Goal: Task Accomplishment & Management: Complete application form

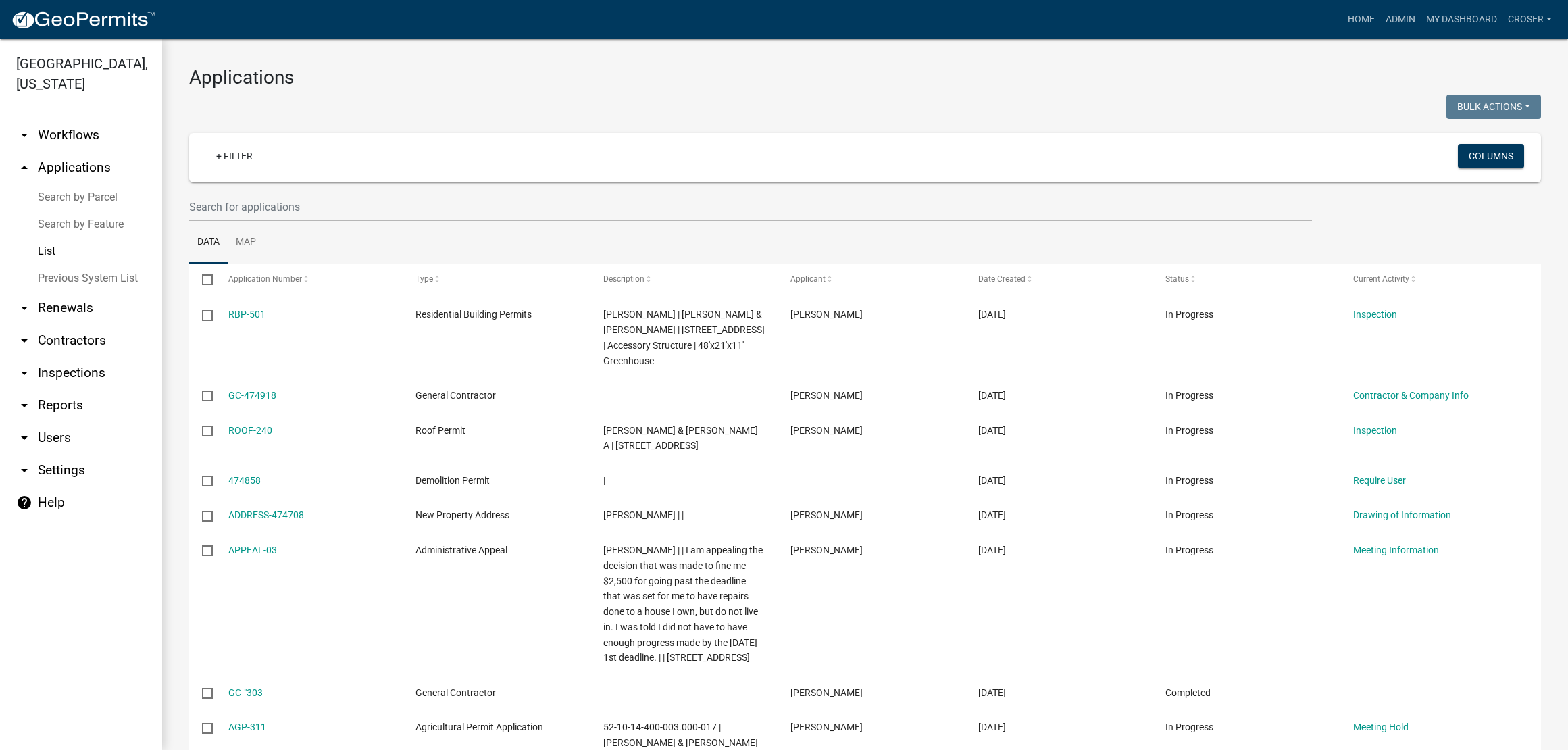
select select "3: 100"
click at [536, 79] on h3 "Applications" at bounding box center [865, 77] width 1352 height 23
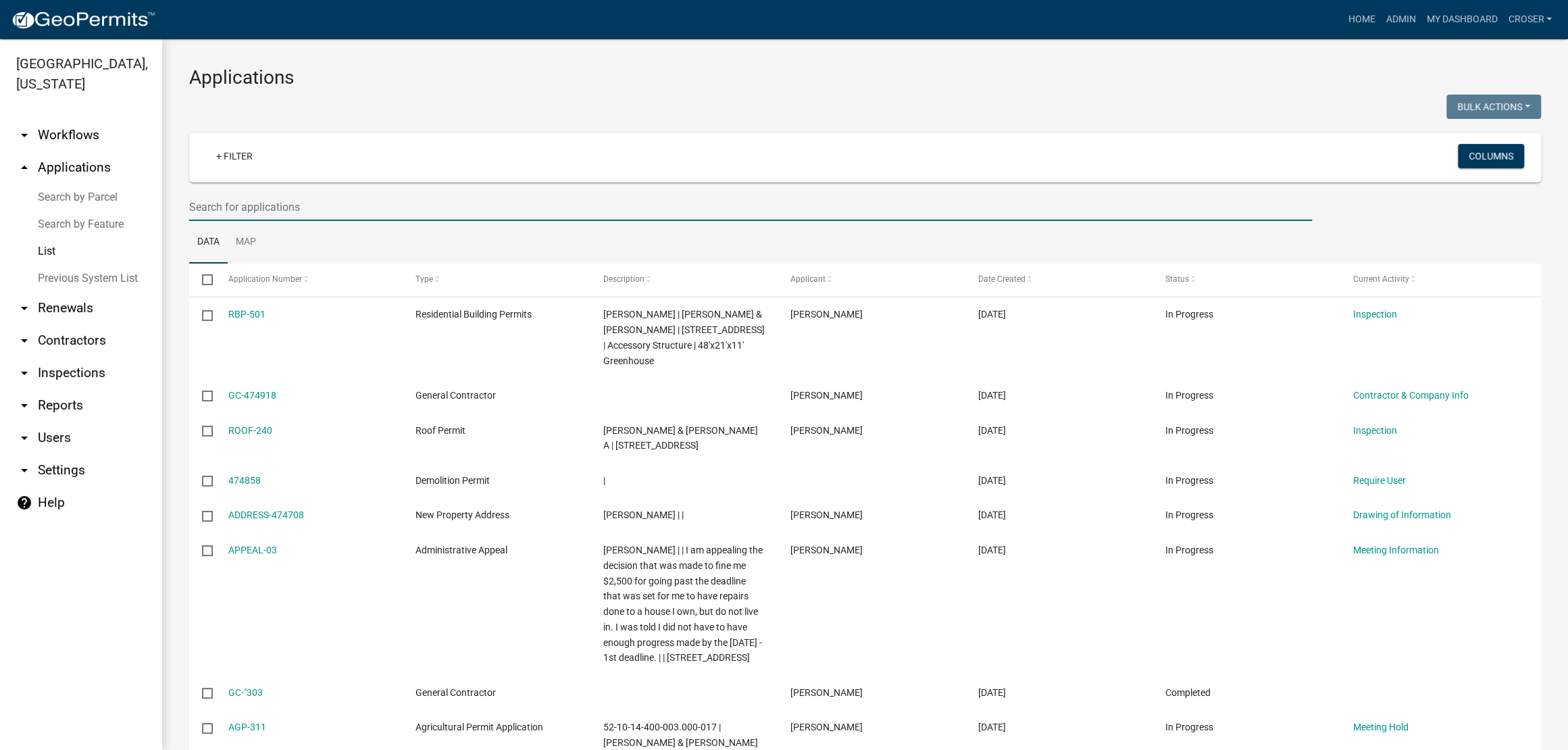
click at [310, 221] on input "text" at bounding box center [750, 207] width 1123 height 27
type input "[PERSON_NAME]"
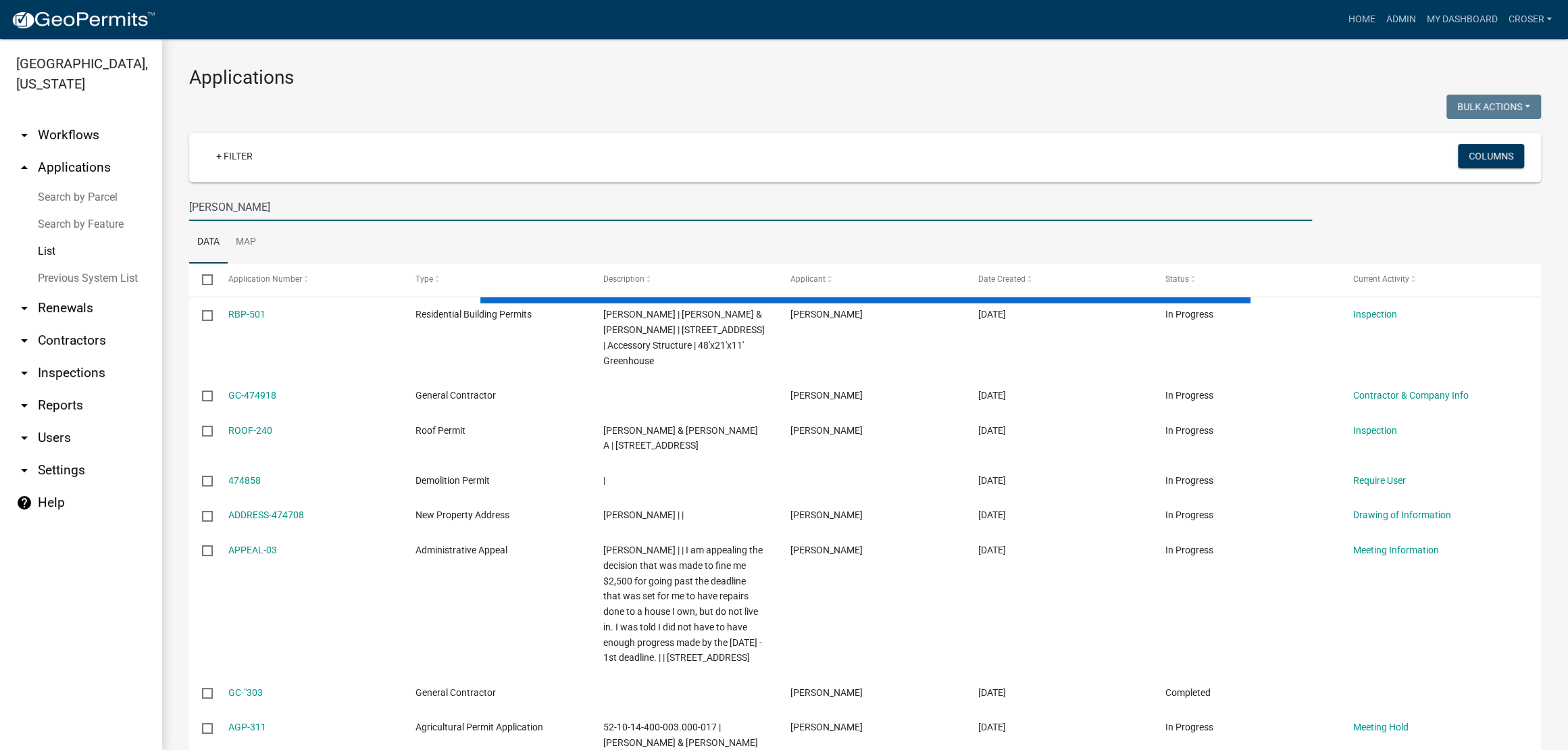
click at [626, 89] on h3 "Applications" at bounding box center [865, 77] width 1352 height 23
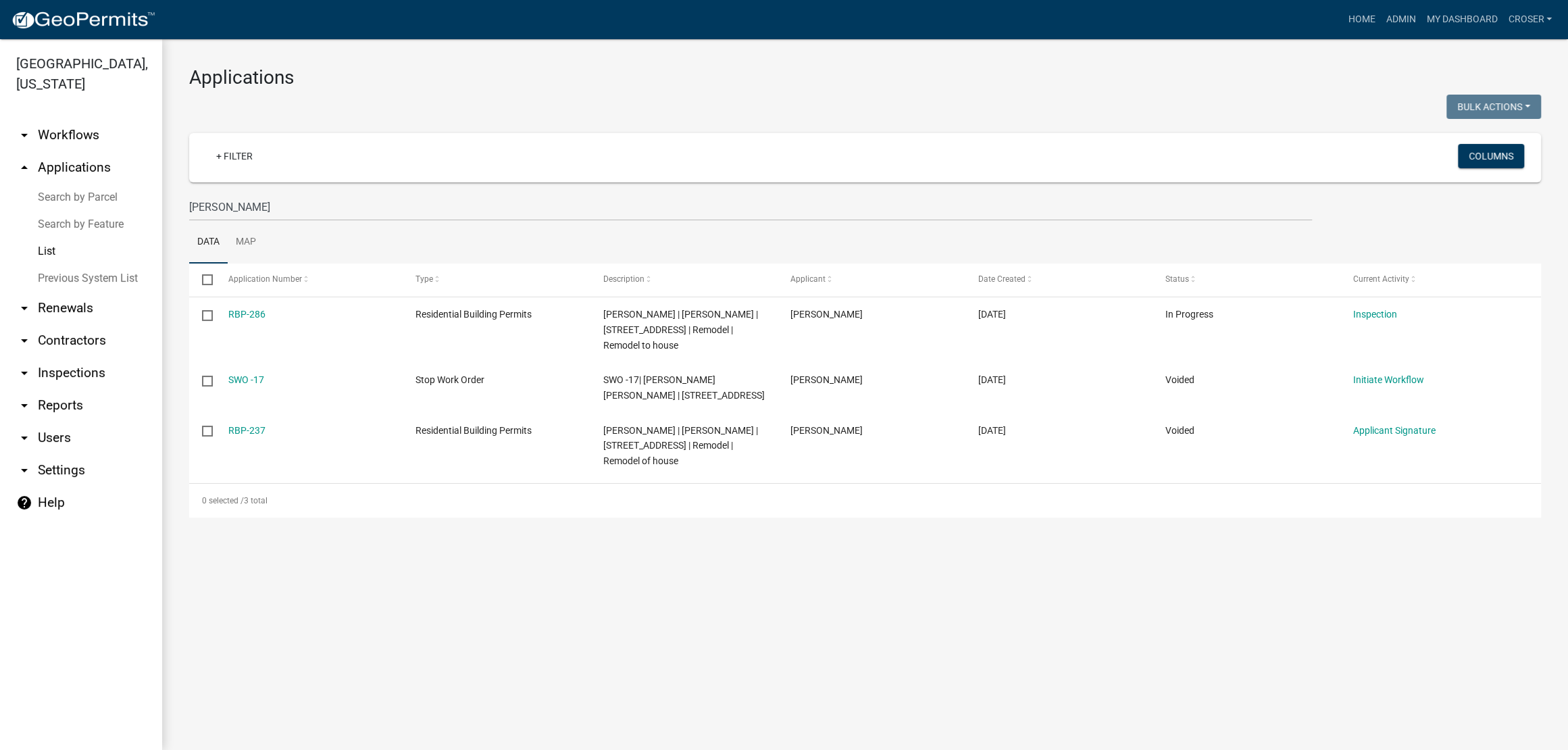
click at [423, 612] on main "Applications Bulk Actions Void Expire Lock Withdraw + Filter Columns [PERSON_NA…" at bounding box center [865, 394] width 1406 height 711
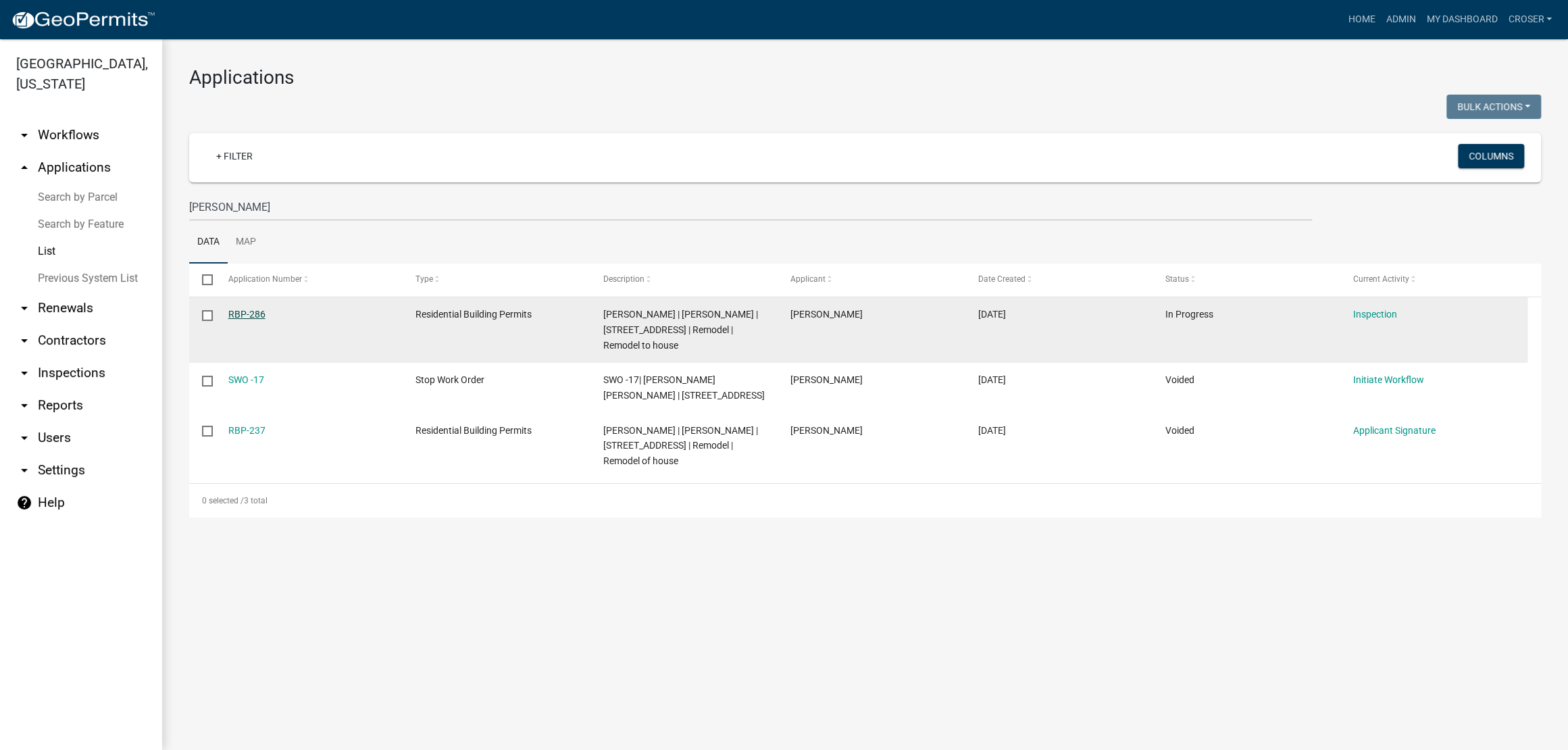
click at [259, 319] on link "RBP-286" at bounding box center [247, 314] width 37 height 11
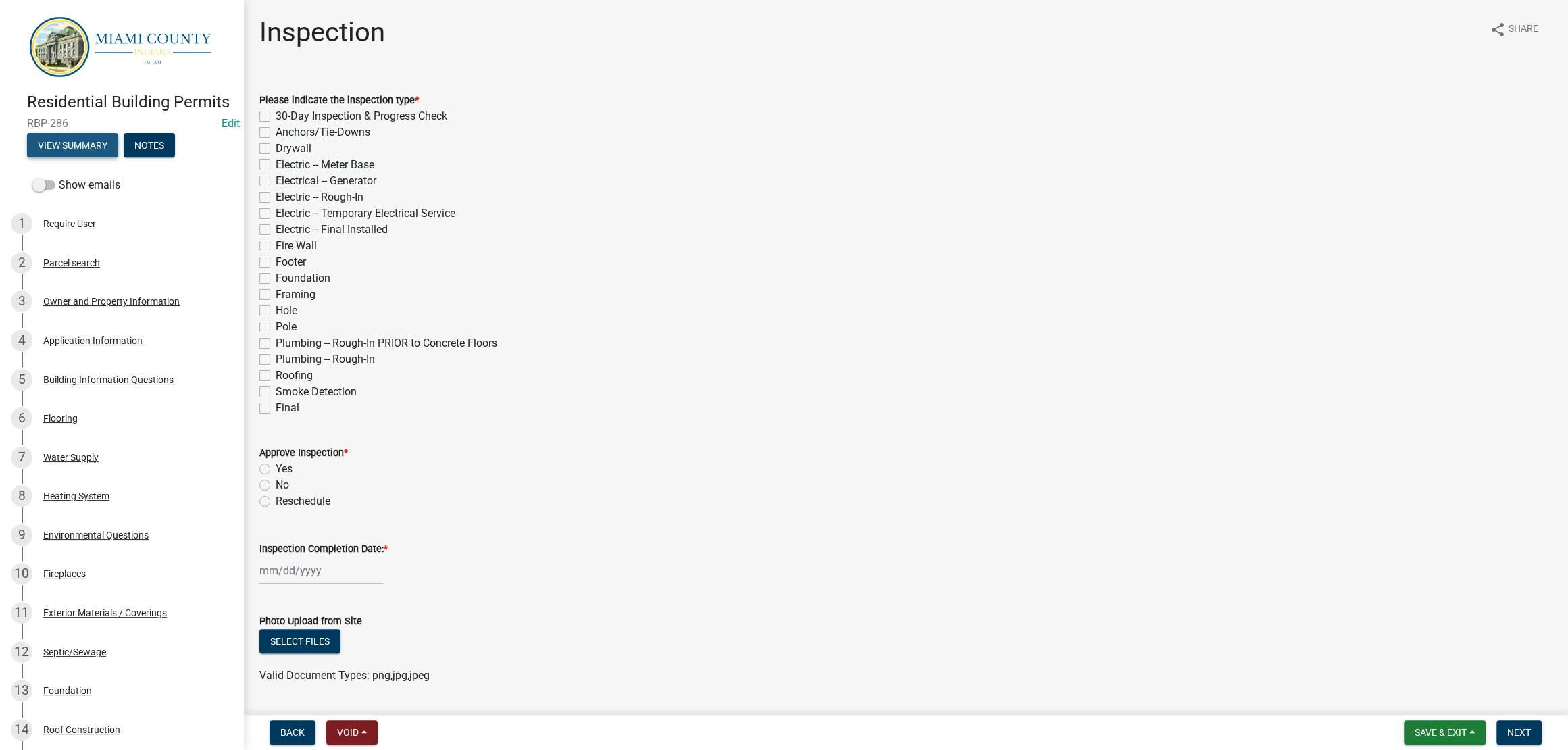
click at [118, 157] on button "View Summary" at bounding box center [73, 145] width 91 height 25
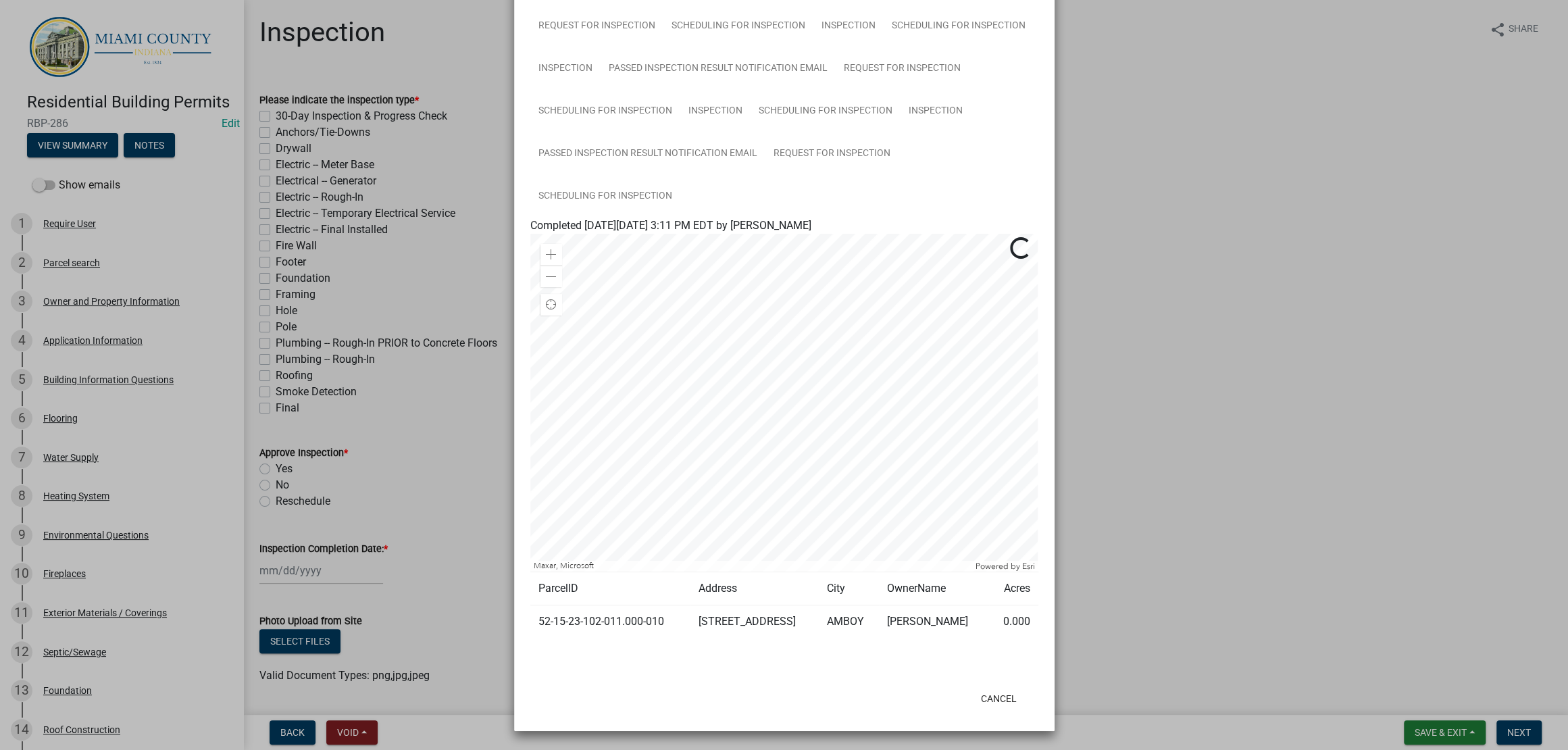
scroll to position [1013, 0]
click at [666, 218] on link "Scheduling for Inspection" at bounding box center [606, 196] width 150 height 43
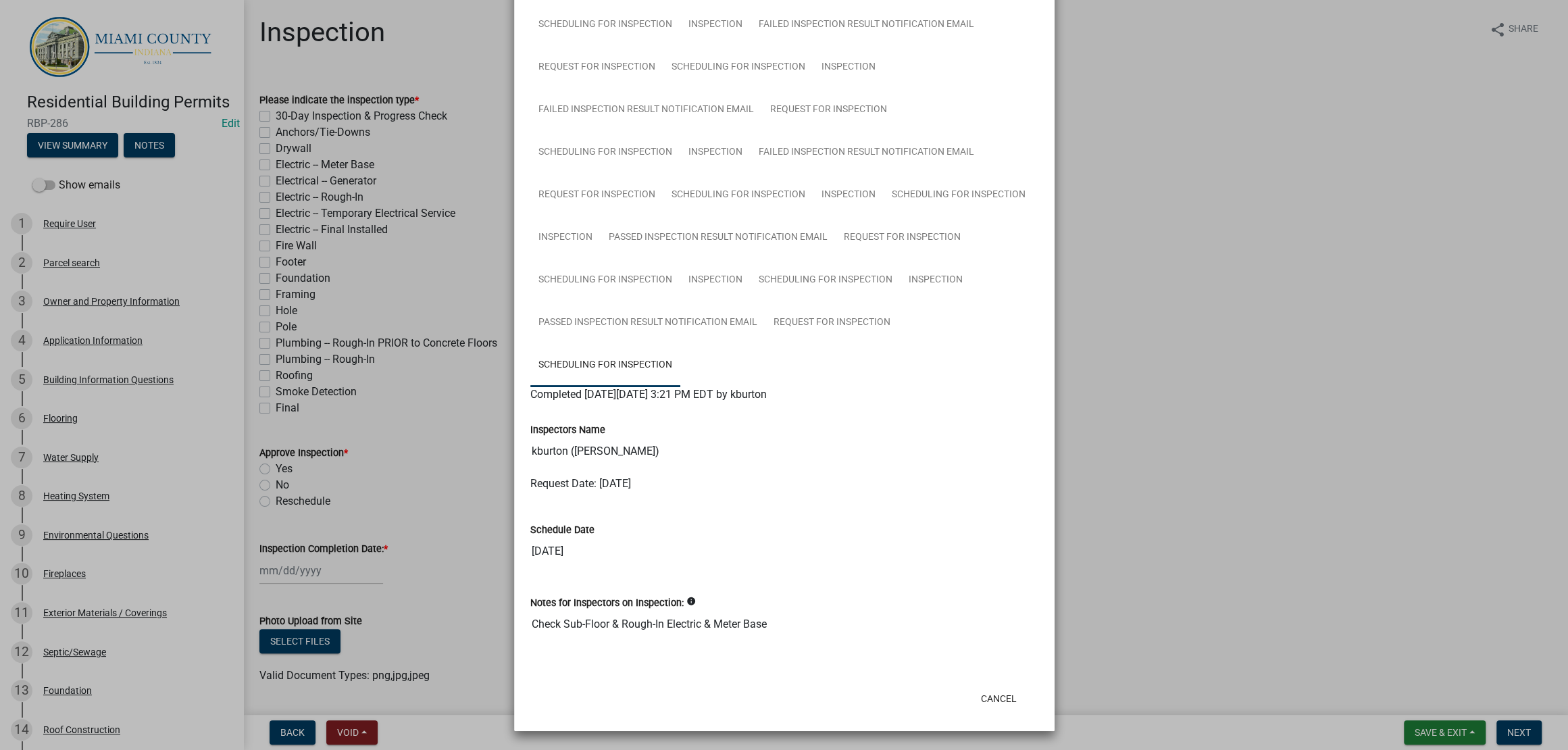
scroll to position [1344, 0]
click at [977, 690] on button "Cancel" at bounding box center [999, 698] width 57 height 25
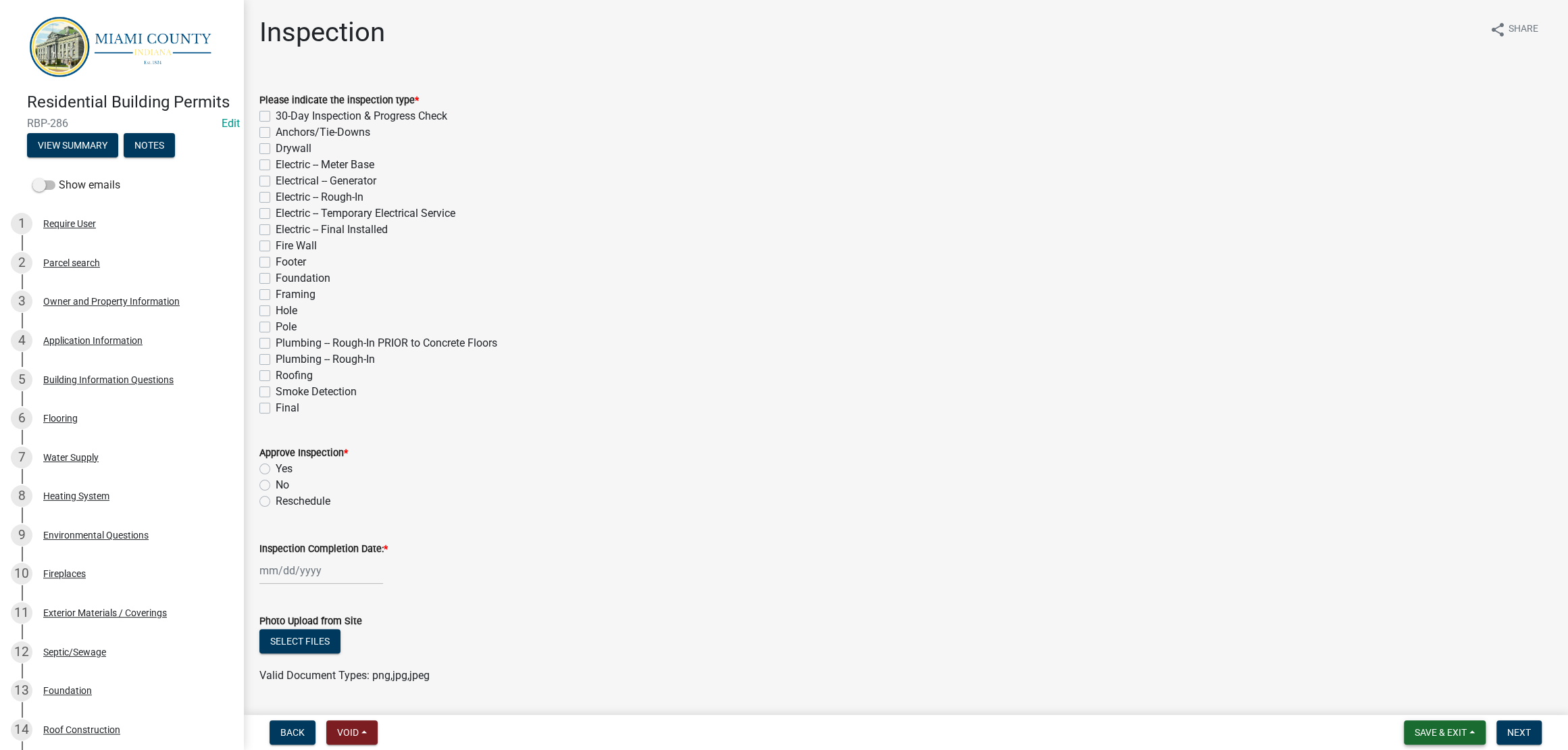
click at [1415, 726] on span "Save & Exit" at bounding box center [1441, 732] width 52 height 11
click at [1416, 689] on button "Save & Exit" at bounding box center [1431, 691] width 108 height 33
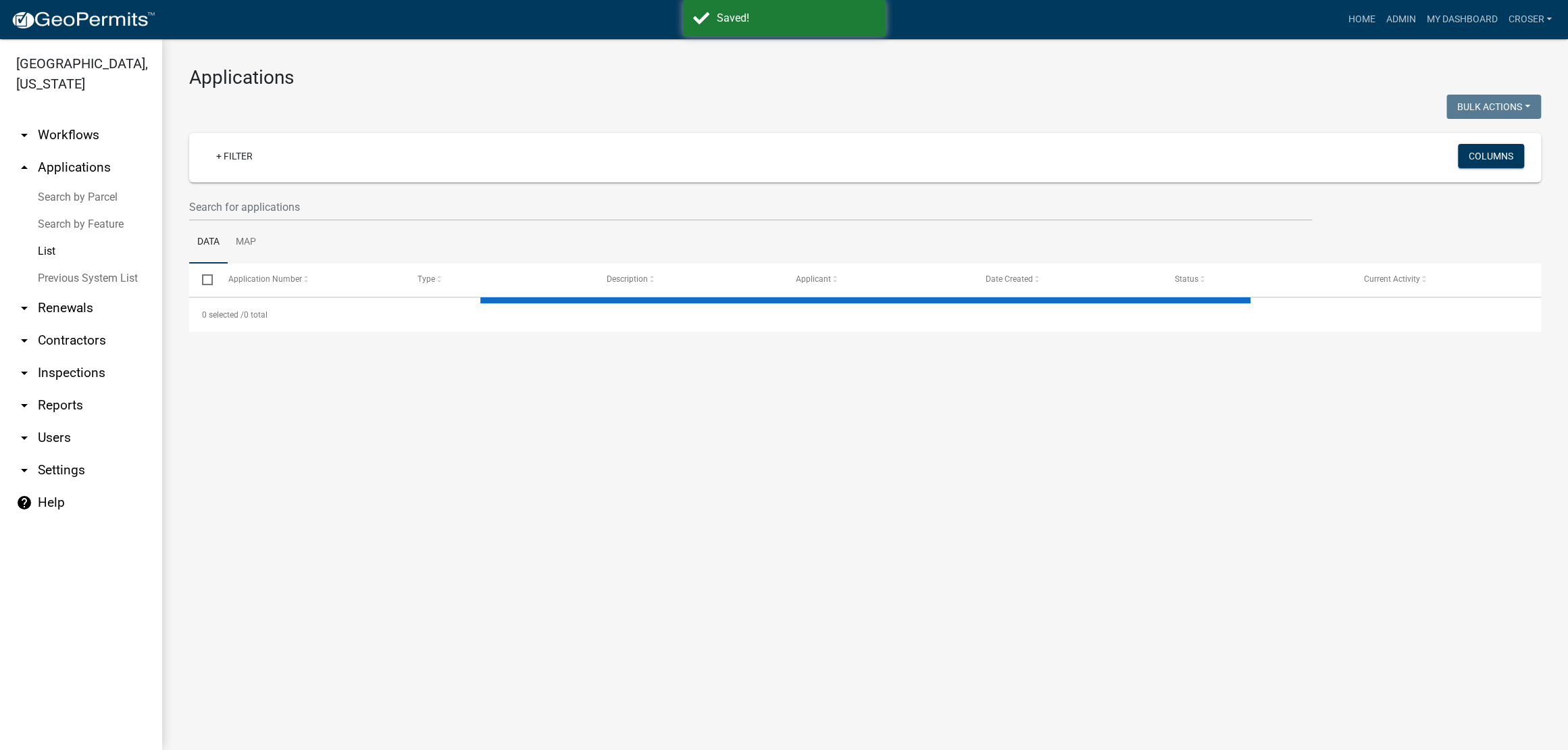
select select "3: 100"
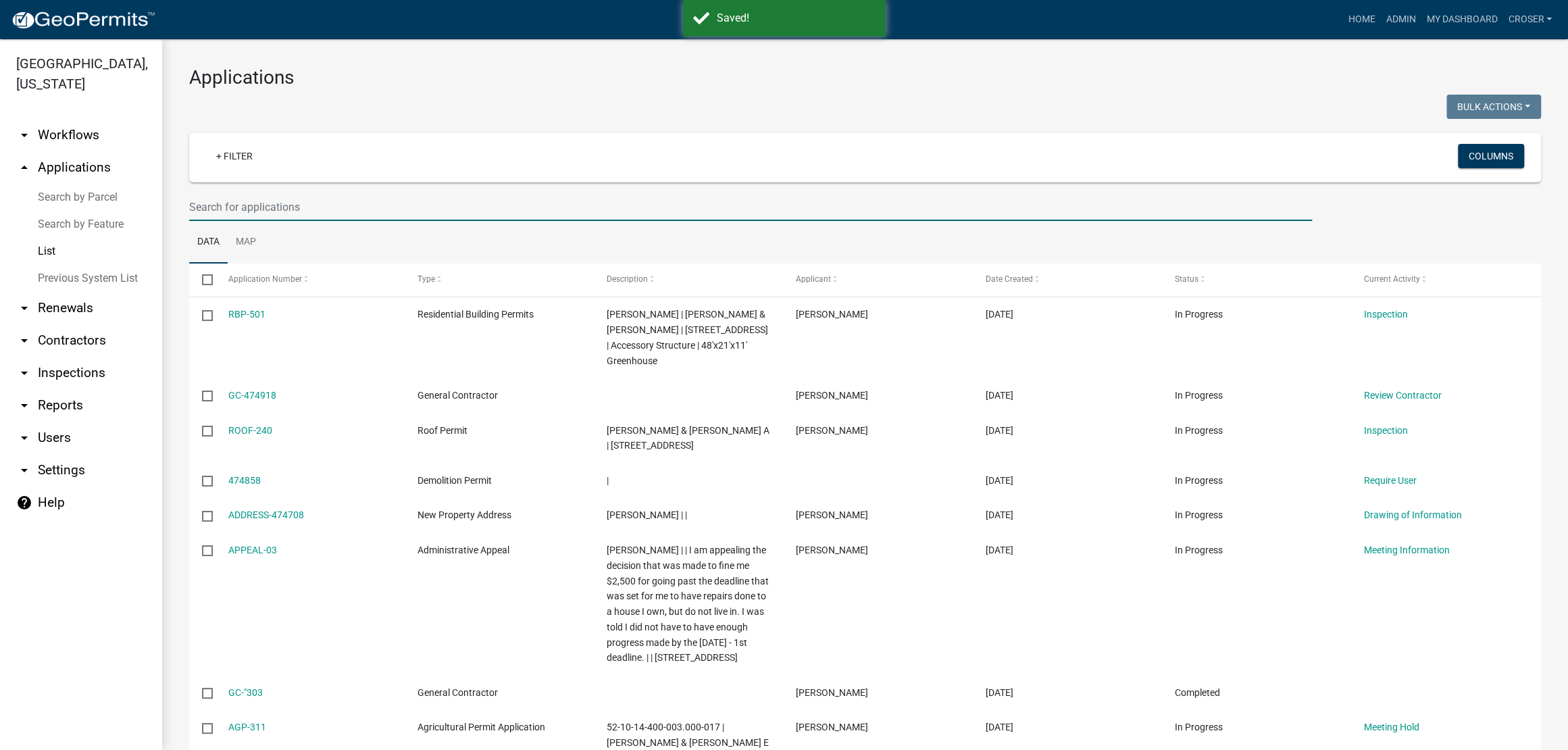
click at [228, 221] on input "text" at bounding box center [750, 207] width 1123 height 27
type input "[PERSON_NAME]"
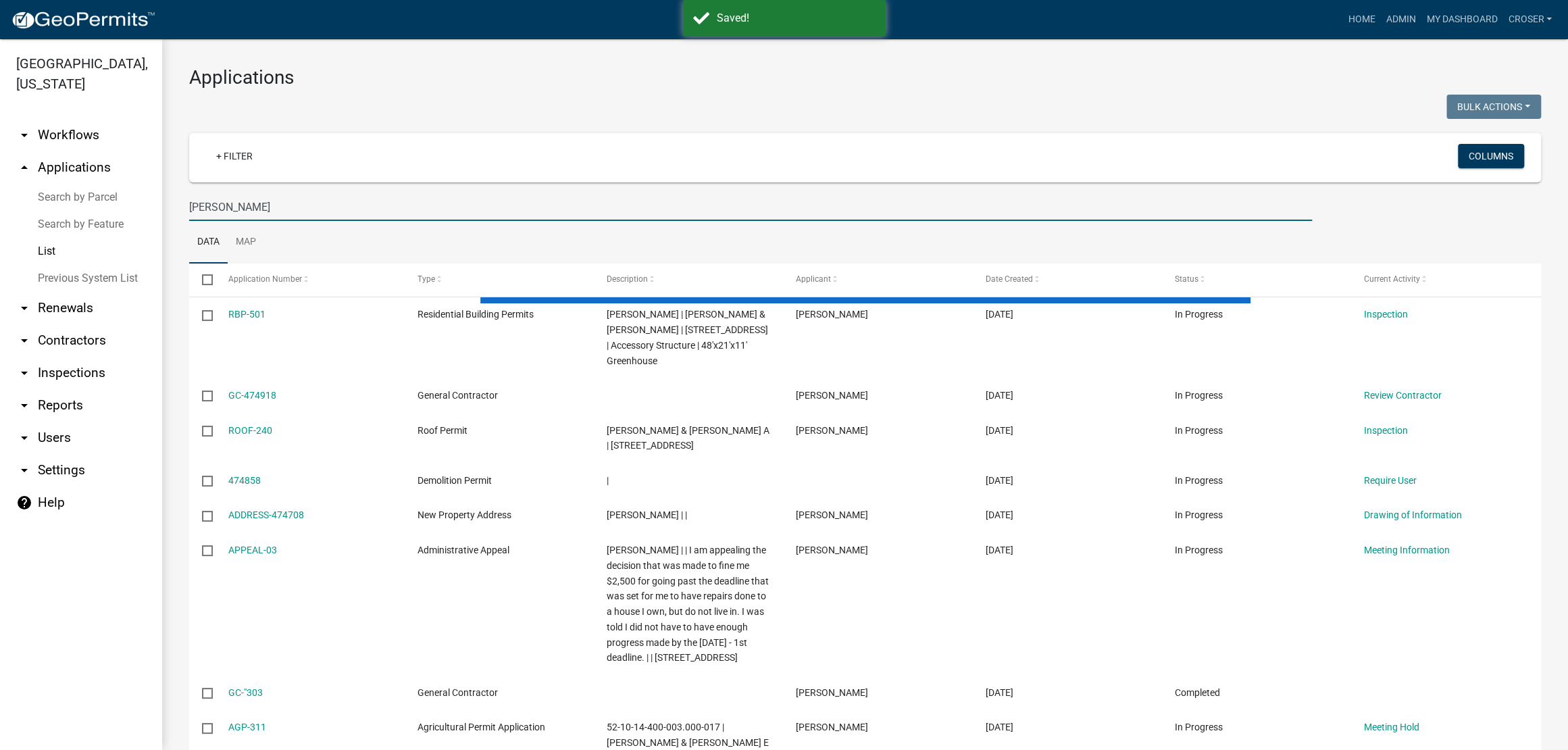
click at [637, 116] on div at bounding box center [523, 108] width 687 height 27
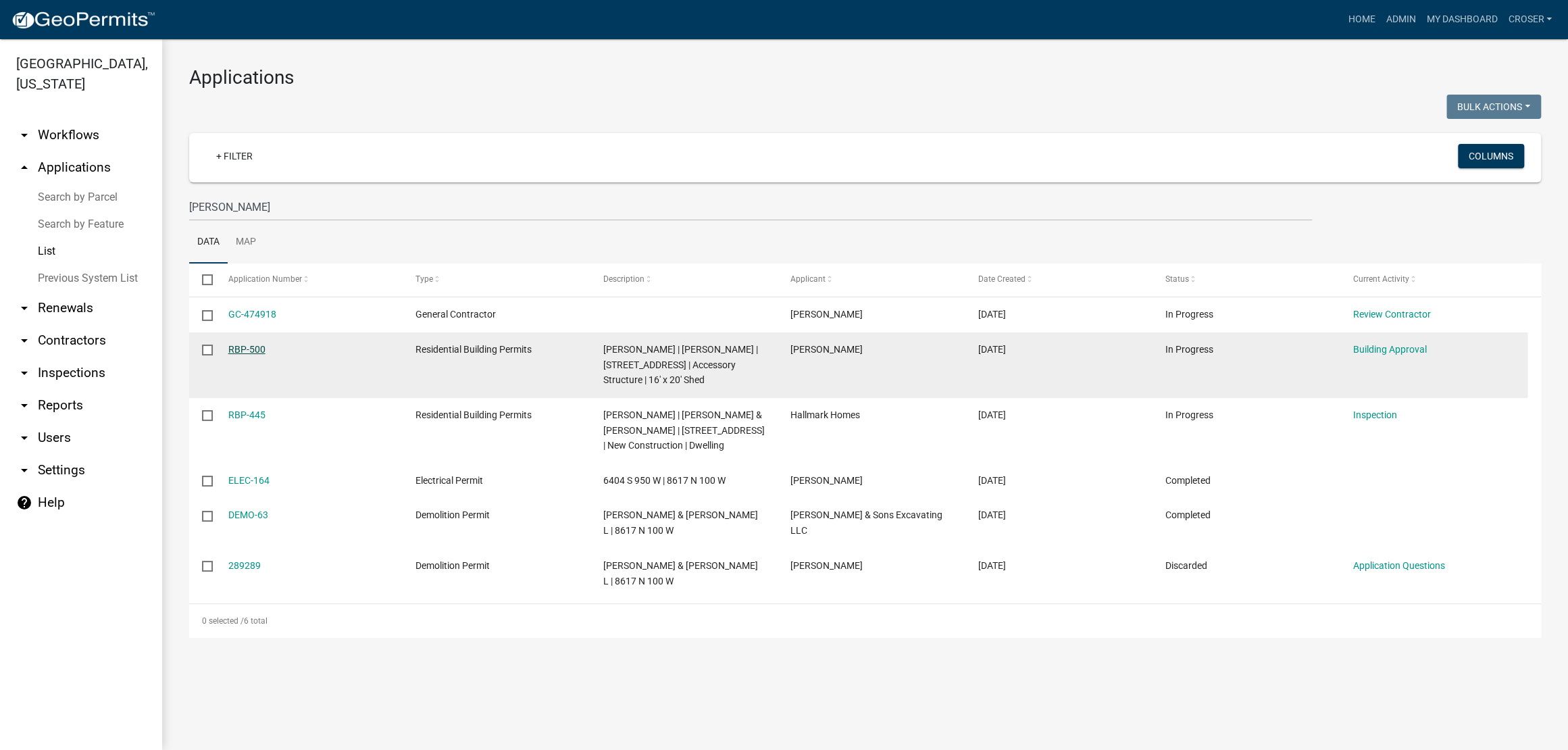
click at [249, 355] on link "RBP-500" at bounding box center [247, 350] width 37 height 11
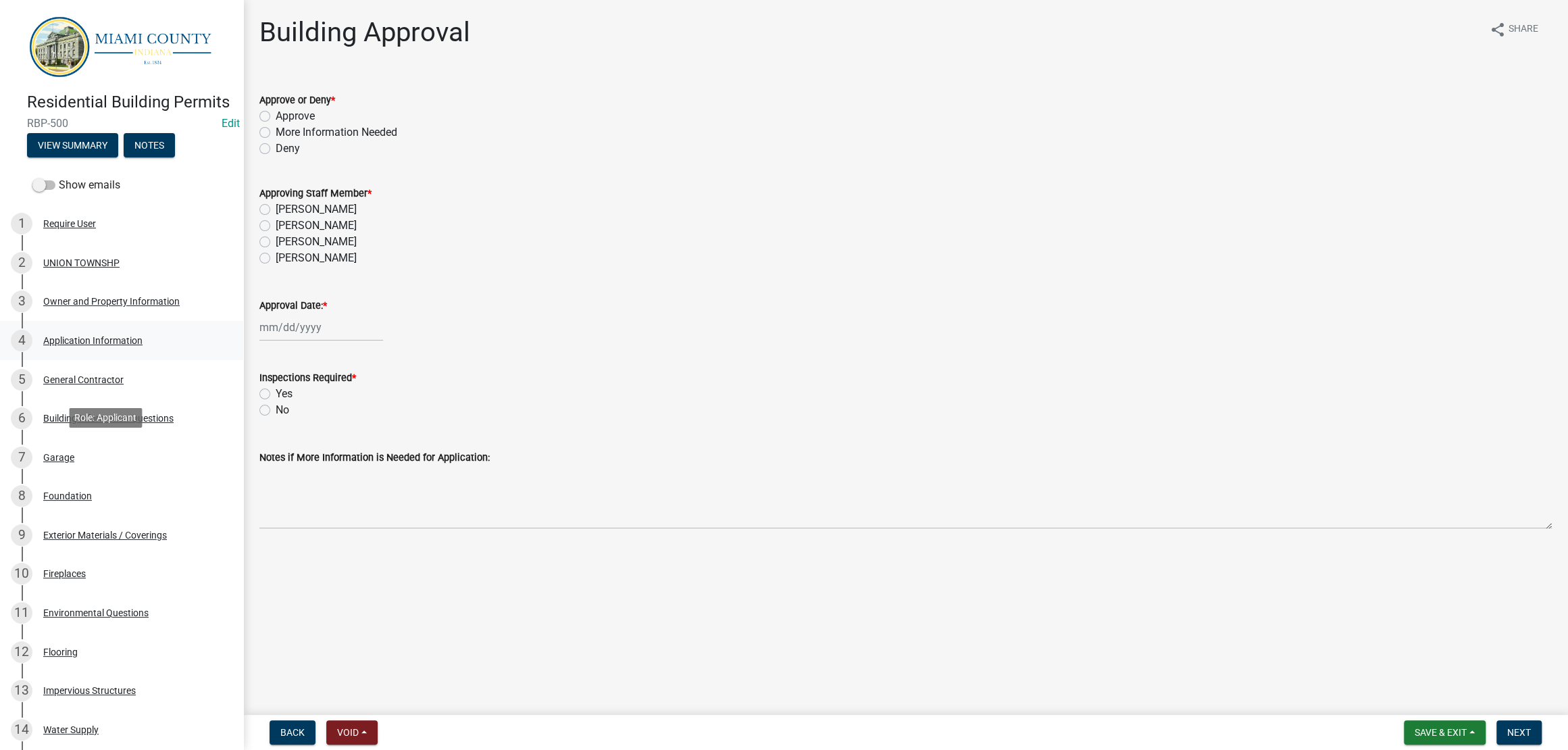
click at [105, 345] on div "Application Information" at bounding box center [92, 340] width 99 height 9
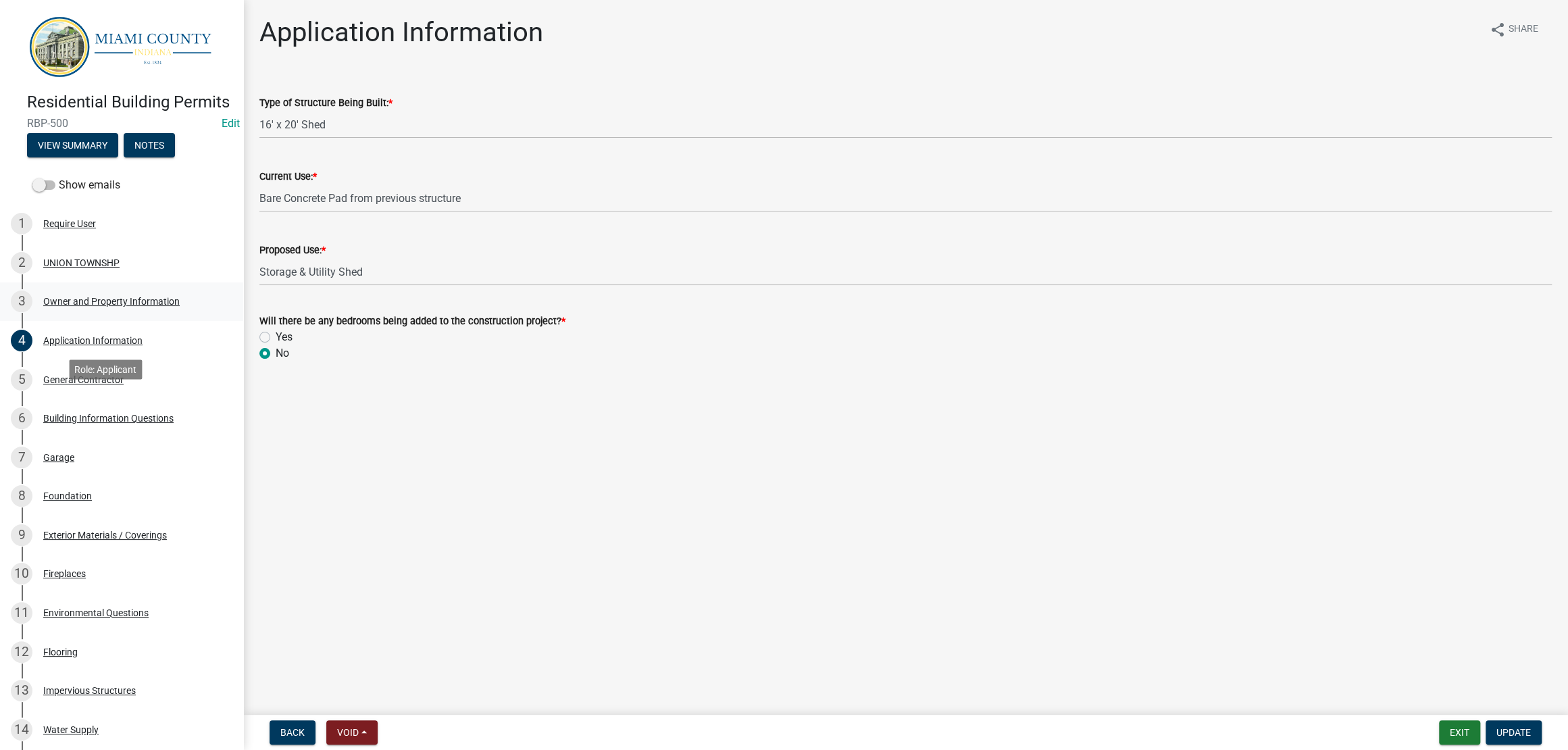
click at [101, 321] on link "3 Owner and Property Information" at bounding box center [121, 301] width 243 height 39
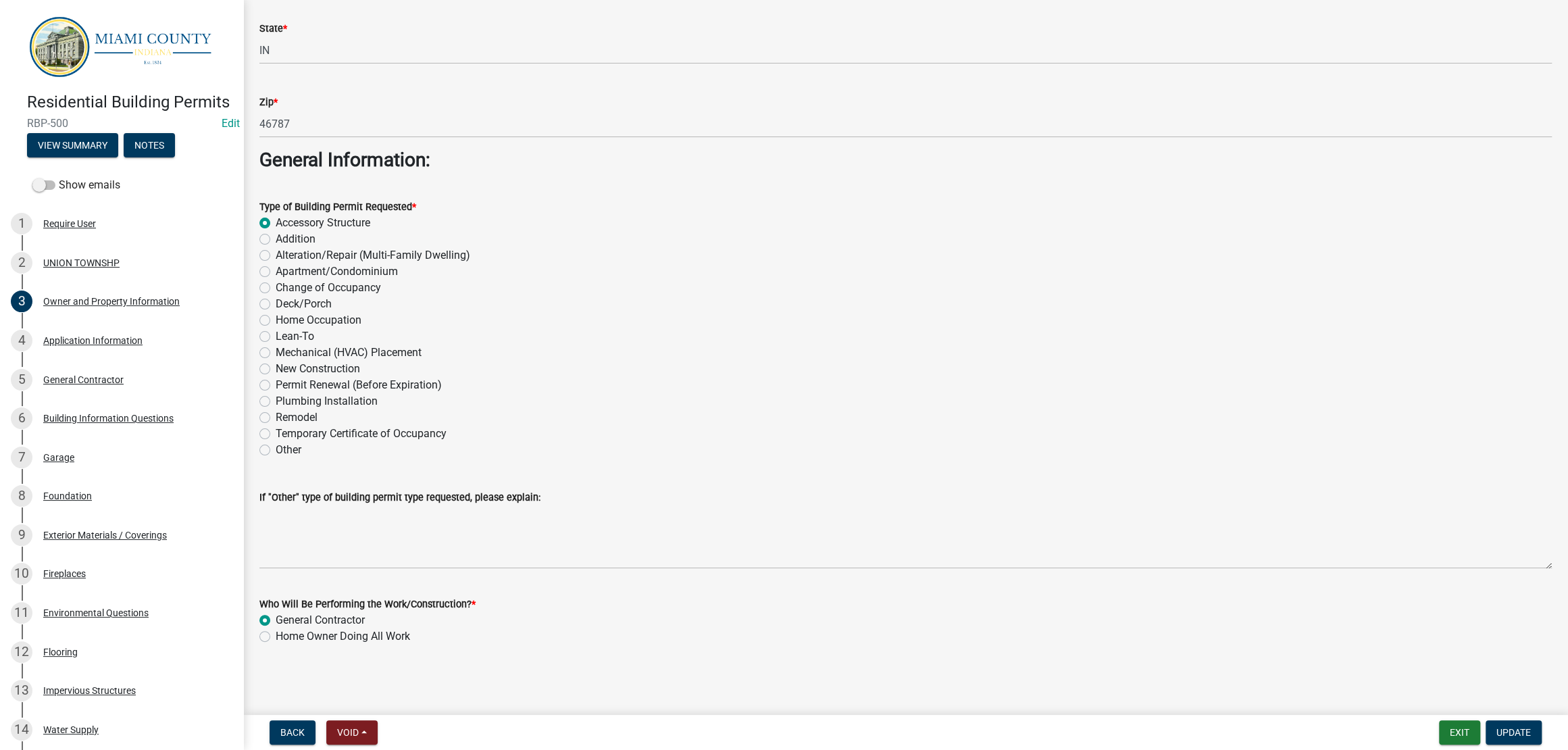
scroll to position [1827, 0]
click at [276, 628] on label "Home Owner Doing All Work" at bounding box center [343, 636] width 135 height 16
click at [276, 628] on input "Home Owner Doing All Work" at bounding box center [280, 633] width 9 height 9
radio input "true"
click at [1509, 726] on span "Update" at bounding box center [1514, 732] width 35 height 11
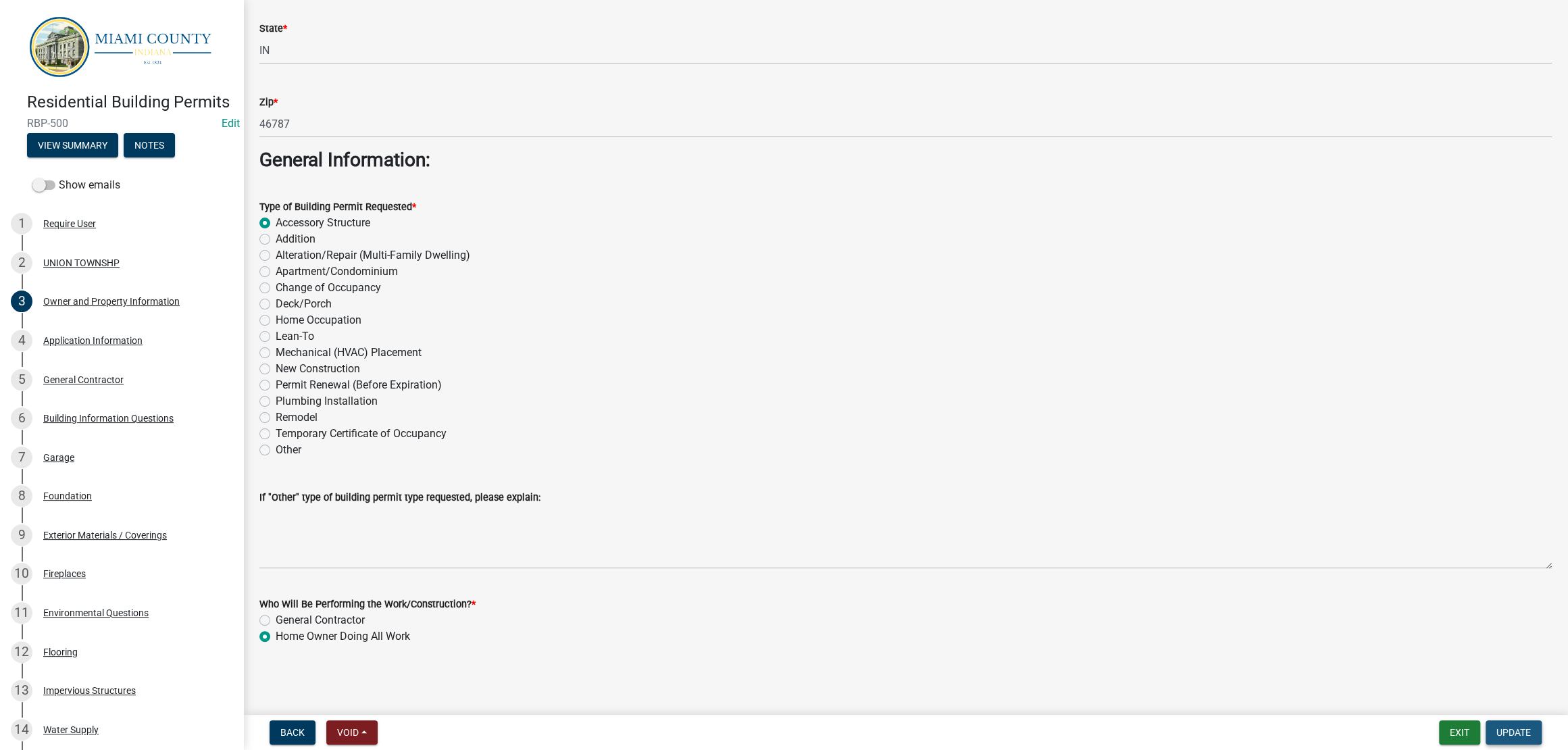
scroll to position [0, 0]
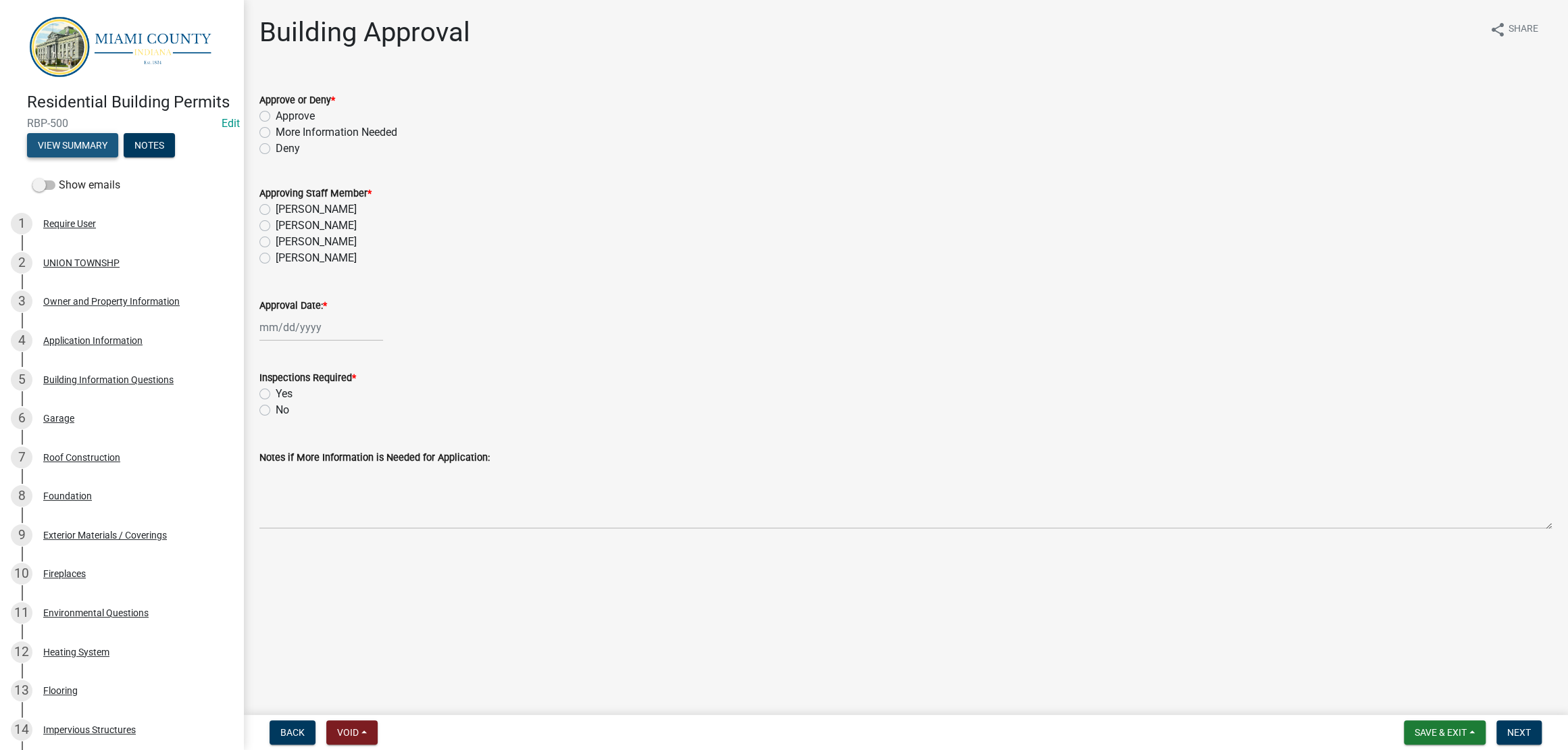
click at [100, 157] on button "View Summary" at bounding box center [73, 145] width 91 height 25
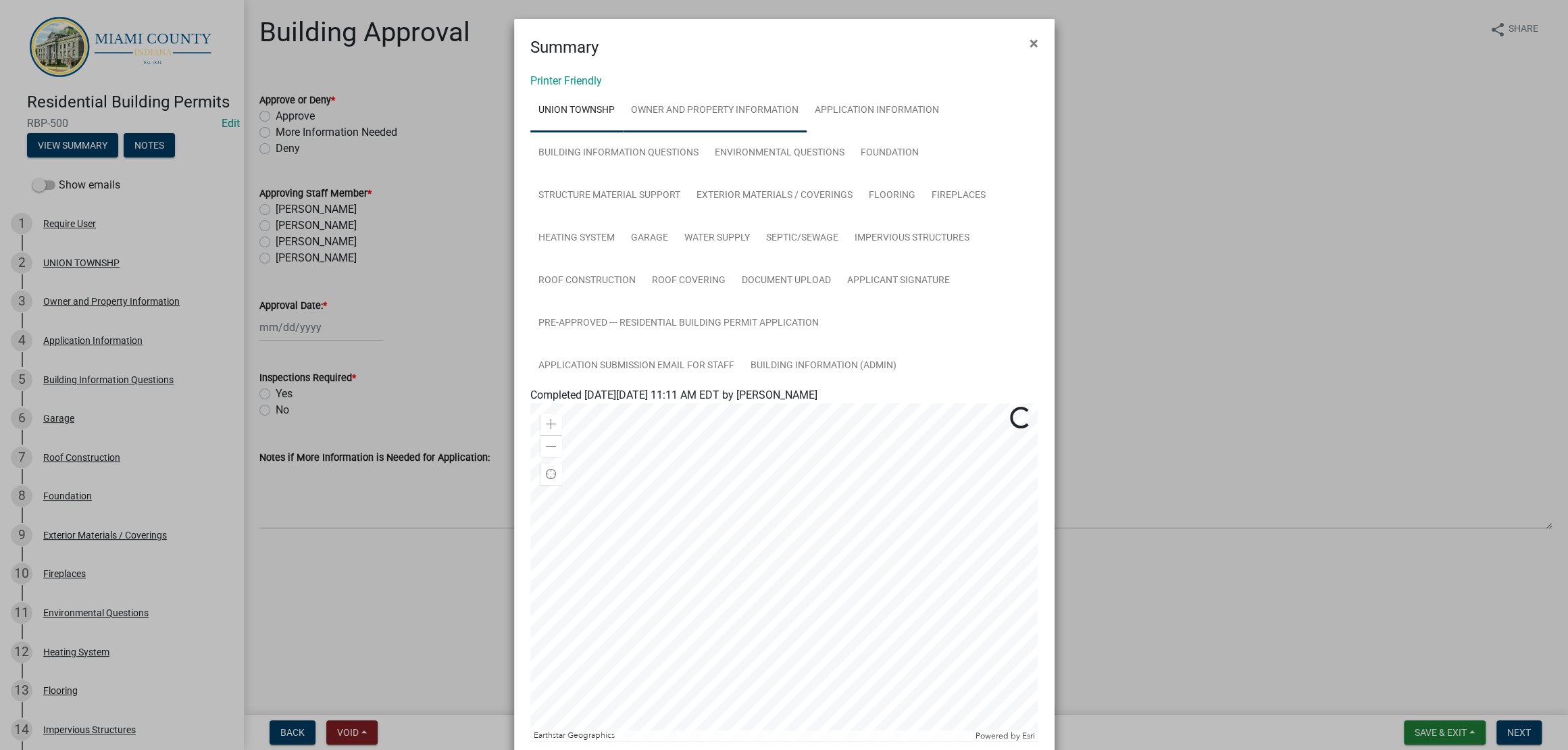
click at [708, 128] on link "Owner and Property Information" at bounding box center [715, 110] width 184 height 43
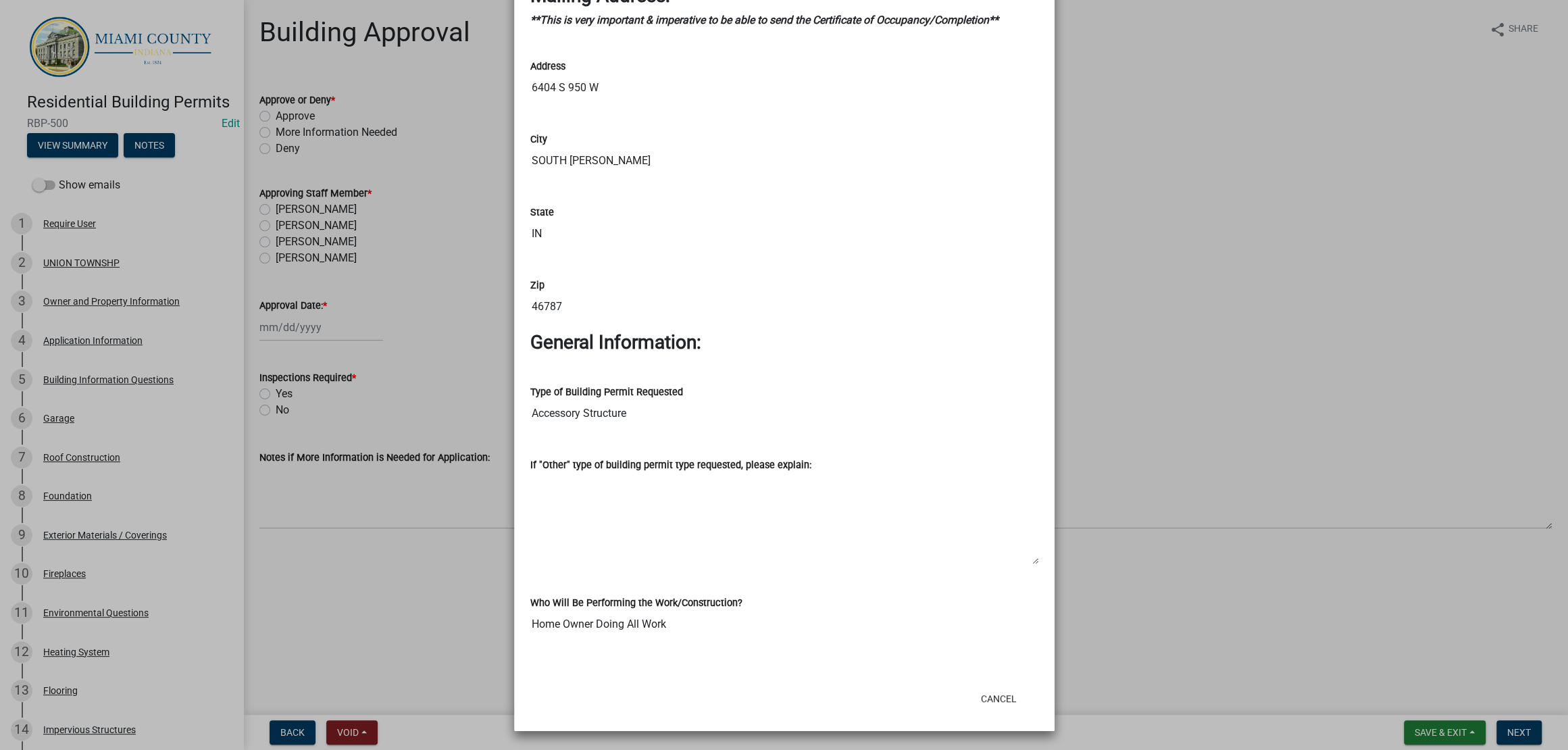
scroll to position [2124, 0]
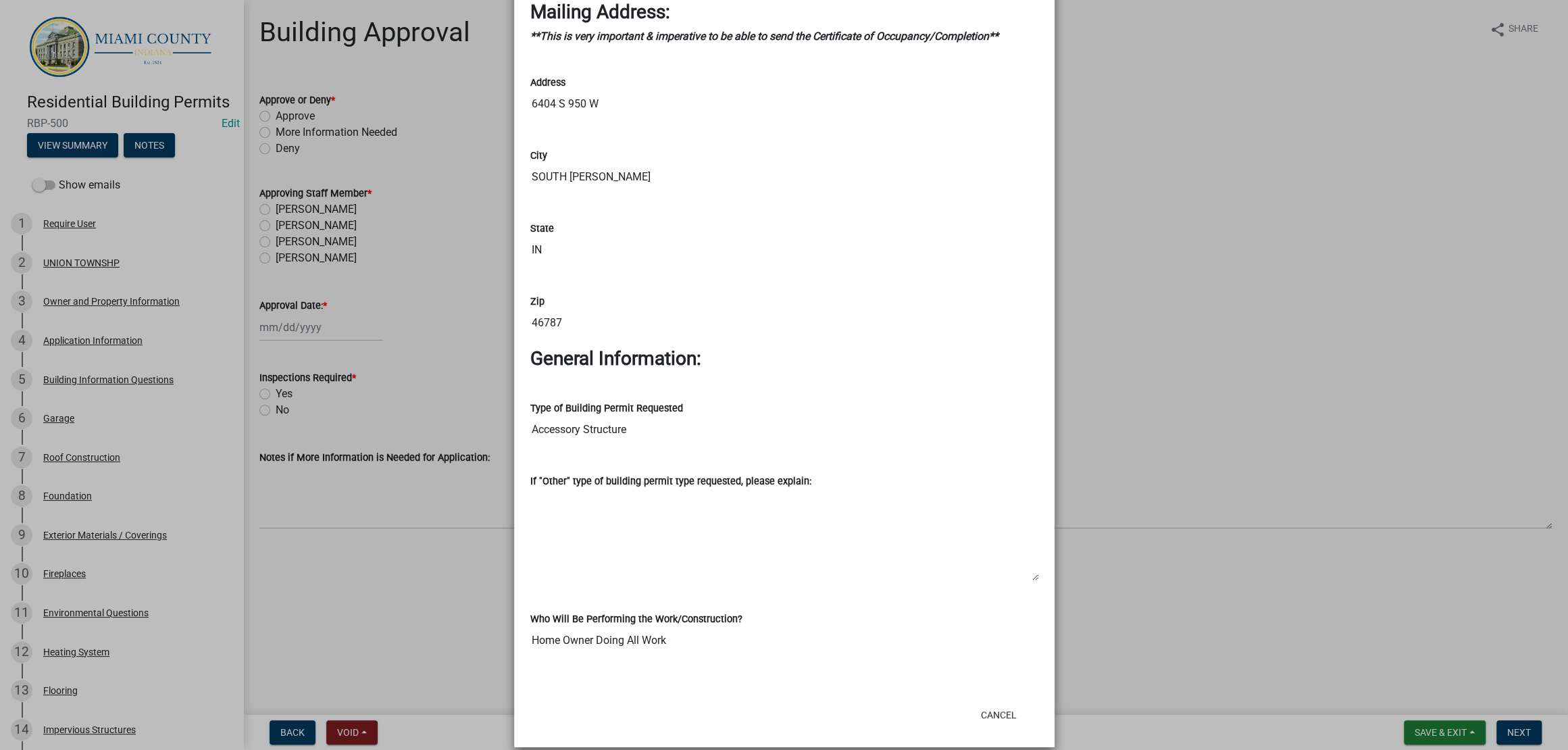
click at [1297, 232] on ngb-modal-window "Summary × Printer Friendly UNION TOWNSHP Owner and Property Information Applica…" at bounding box center [784, 375] width 1568 height 750
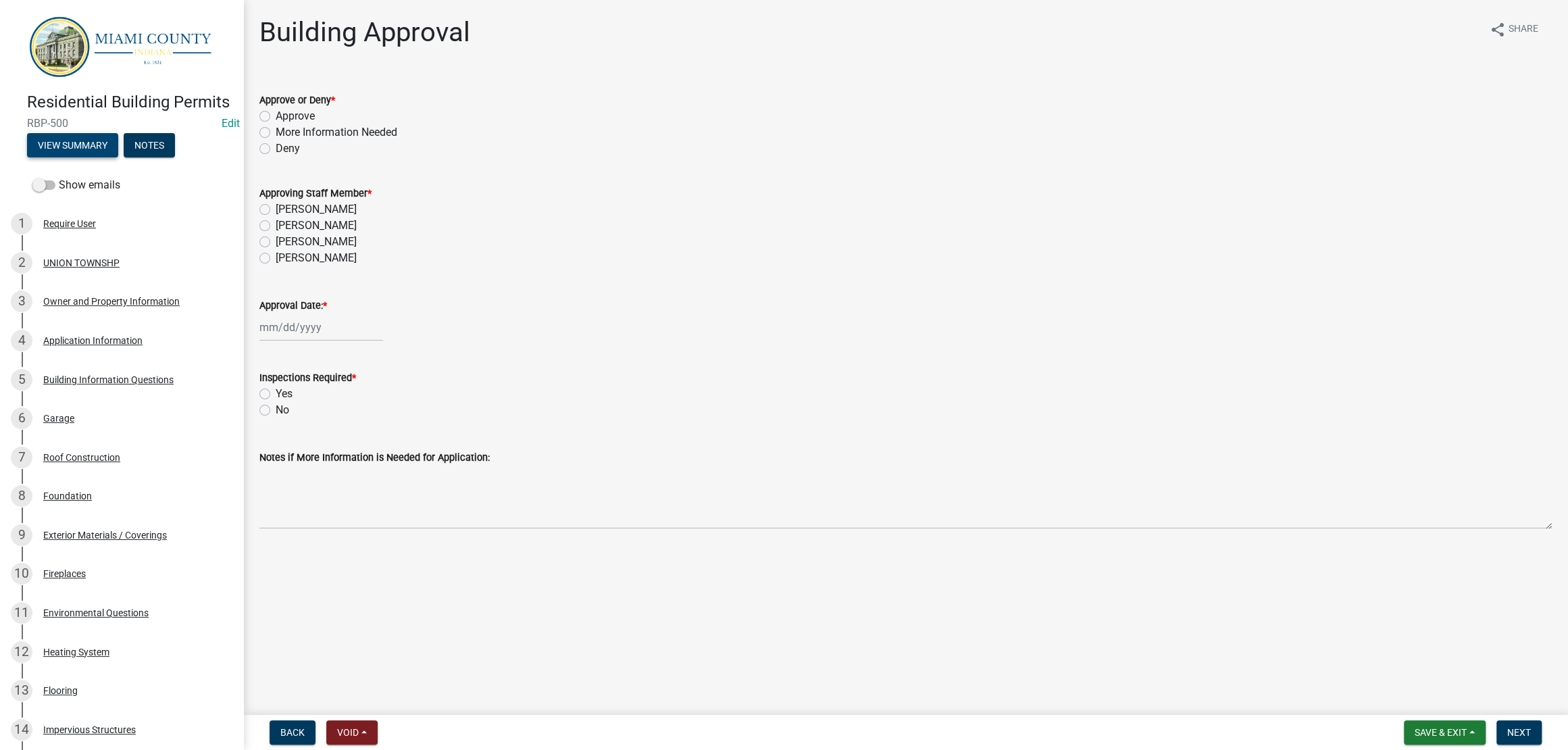
scroll to position [1449, 0]
click at [300, 125] on label "Approve" at bounding box center [295, 117] width 39 height 16
click at [284, 117] on input "Approve" at bounding box center [280, 113] width 9 height 9
radio input "true"
click at [311, 218] on label "[PERSON_NAME]" at bounding box center [316, 209] width 81 height 16
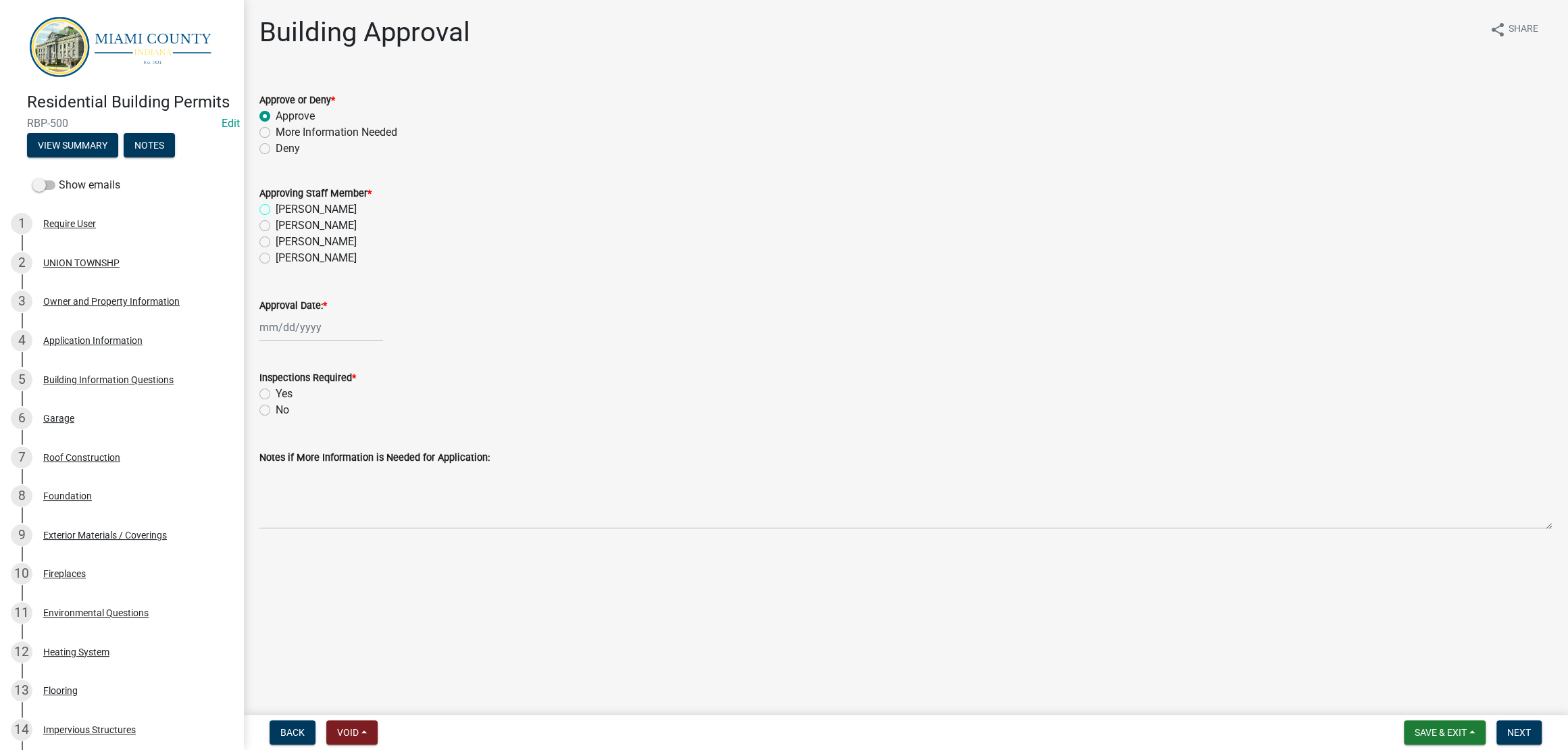
click at [284, 210] on input "[PERSON_NAME]" at bounding box center [280, 206] width 9 height 9
radio input "true"
click at [301, 341] on div at bounding box center [321, 327] width 124 height 27
select select "9"
select select "2025"
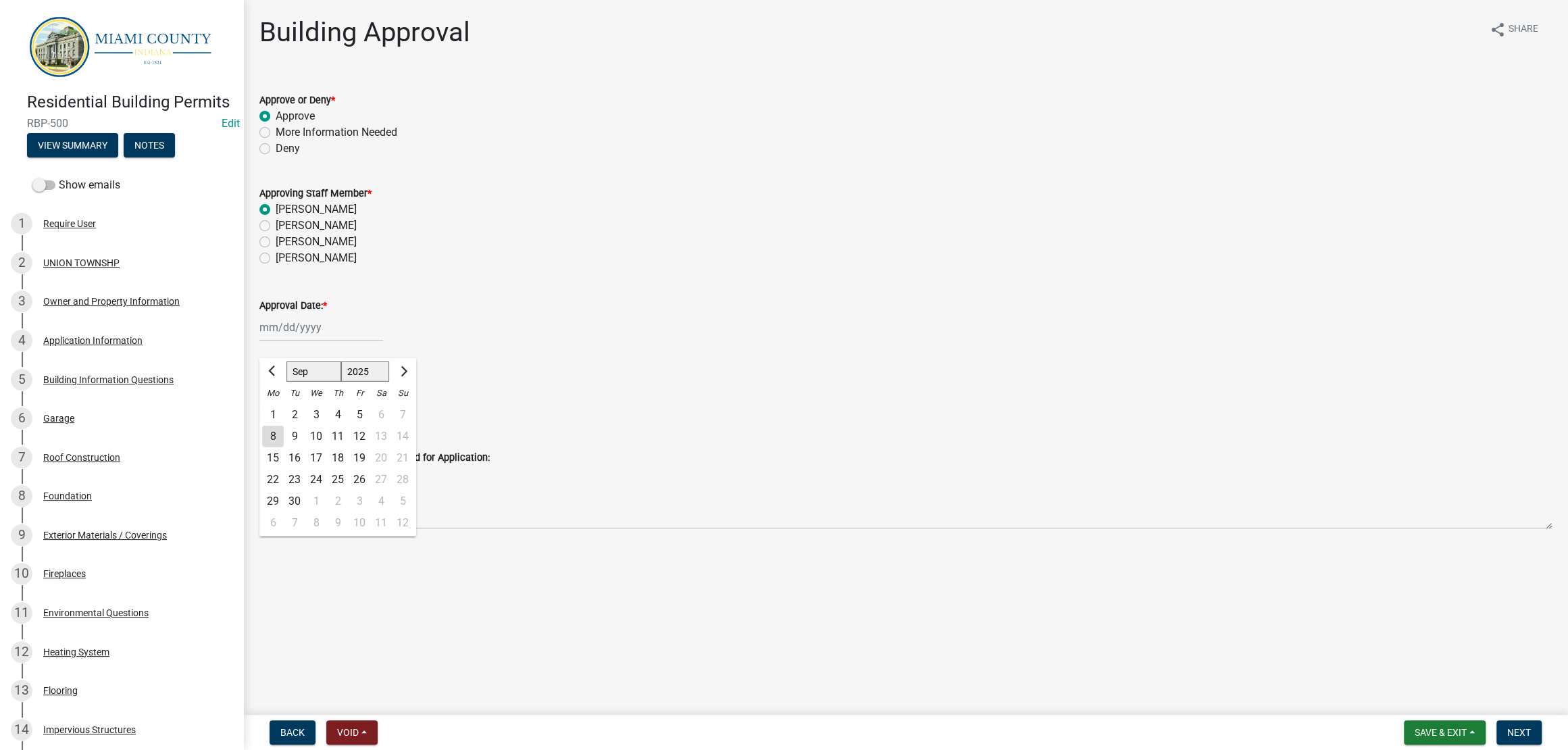
click at [280, 447] on div "8" at bounding box center [273, 436] width 22 height 22
type input "[DATE]"
drag, startPoint x: 653, startPoint y: 471, endPoint x: 428, endPoint y: 507, distance: 227.9
click at [652, 386] on div "Inspections Required *" at bounding box center [906, 378] width 1293 height 16
click at [276, 402] on label "Yes" at bounding box center [284, 394] width 17 height 16
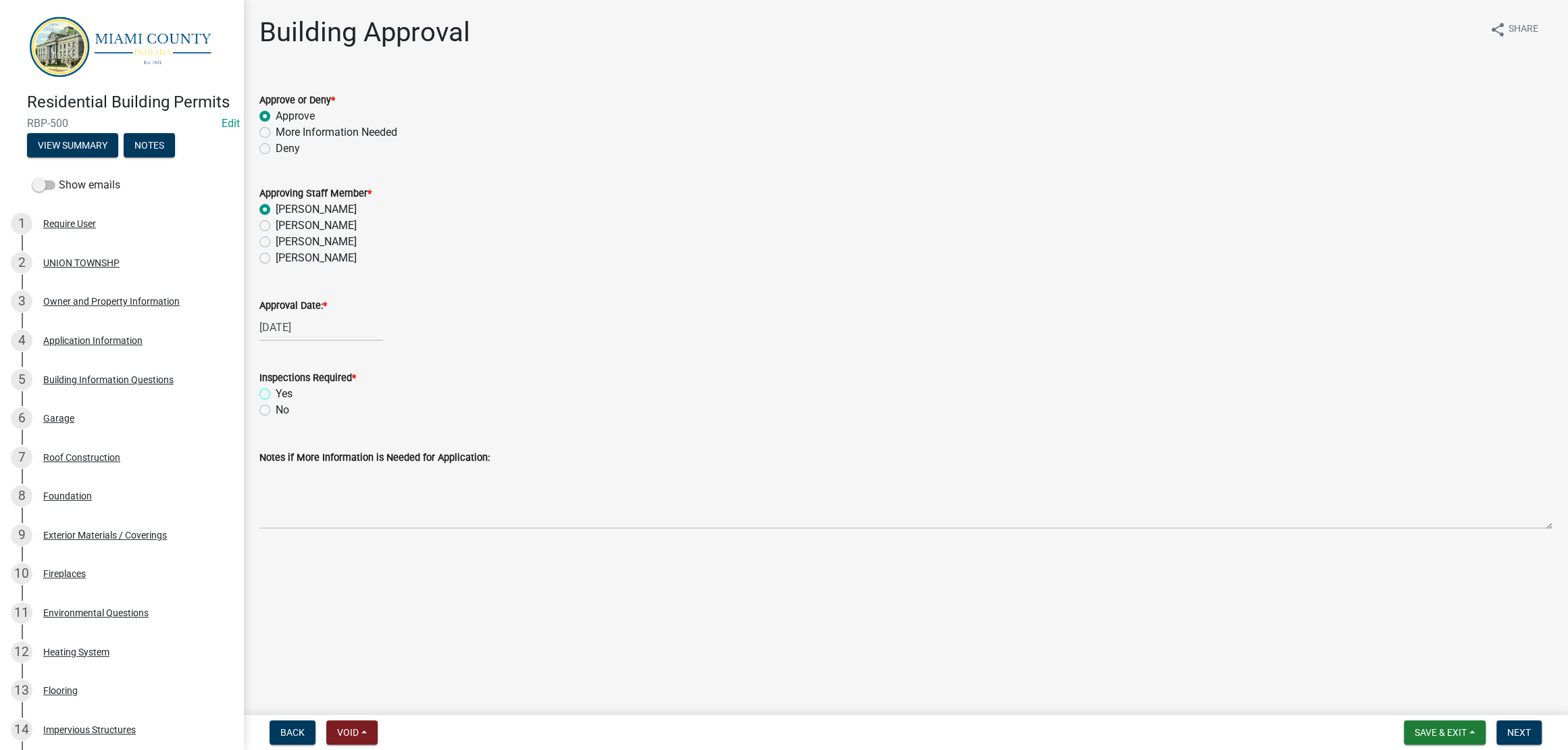
click at [276, 394] on input "Yes" at bounding box center [280, 390] width 9 height 9
radio input "true"
click at [1508, 732] on span "Next" at bounding box center [1520, 732] width 24 height 11
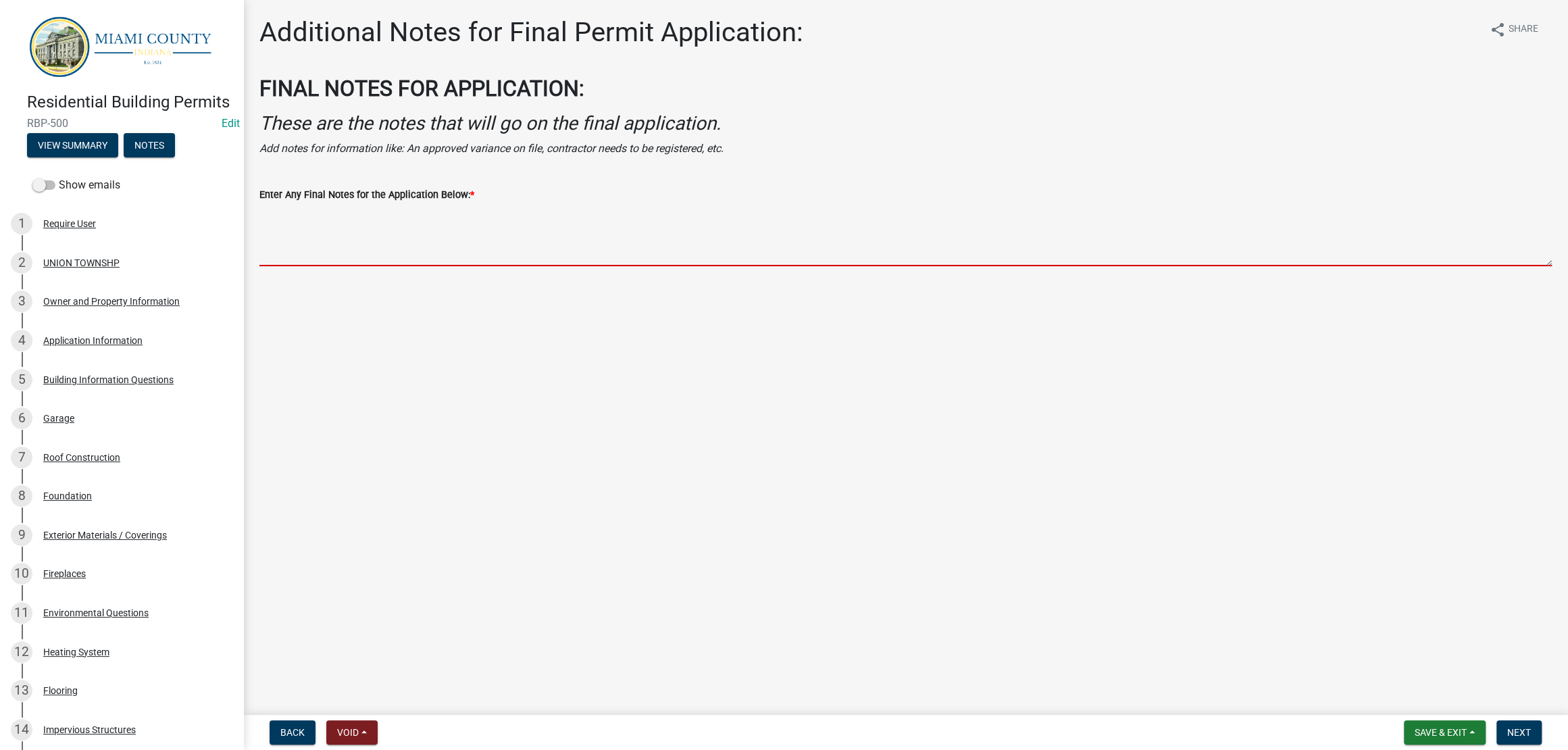
click at [313, 266] on textarea "Enter Any Final Notes for the Application Below: *" at bounding box center [906, 235] width 1293 height 64
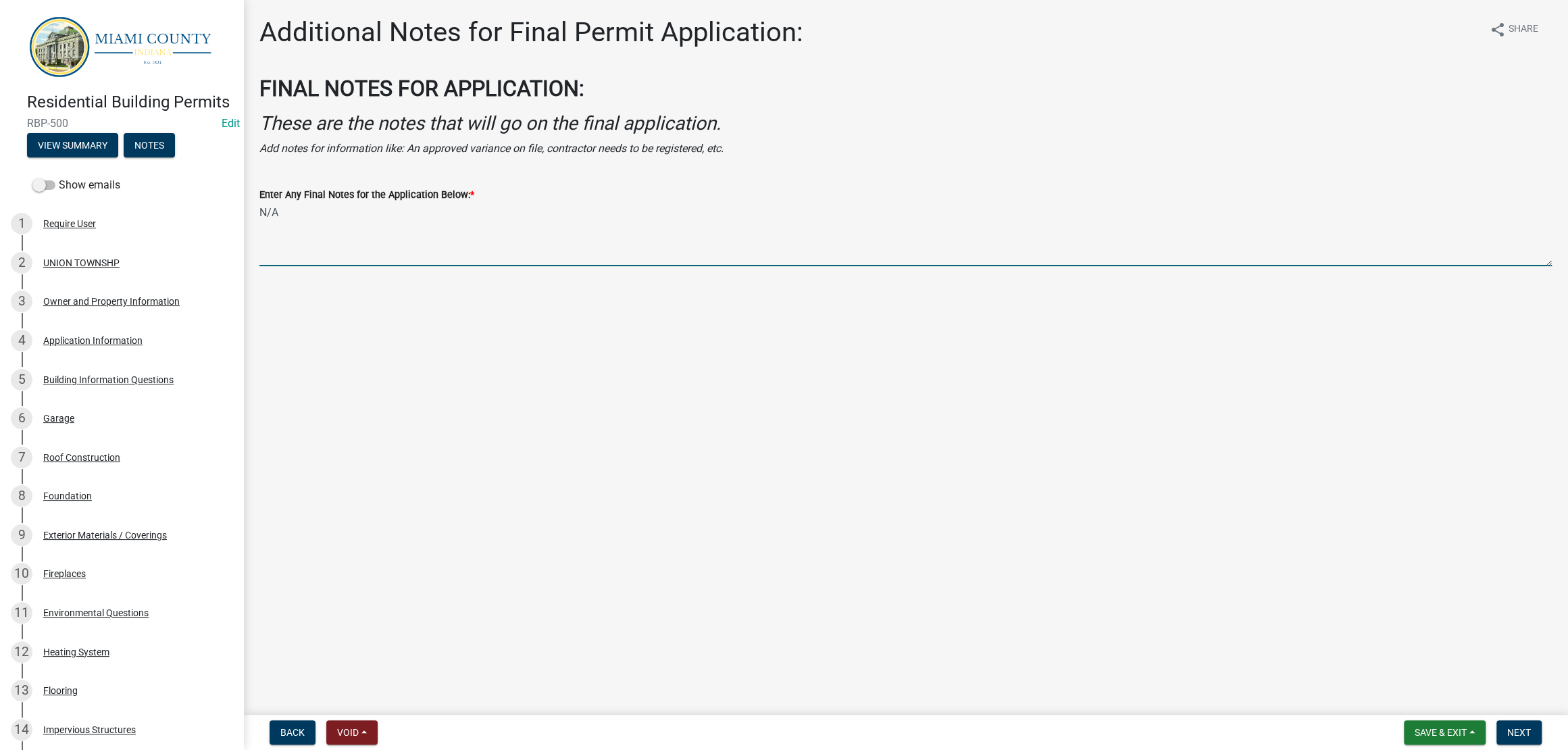
type textarea "N/A"
click at [528, 422] on main "Additional Notes for Final Permit Application: share Share FINAL NOTES FOR APPL…" at bounding box center [905, 354] width 1325 height 709
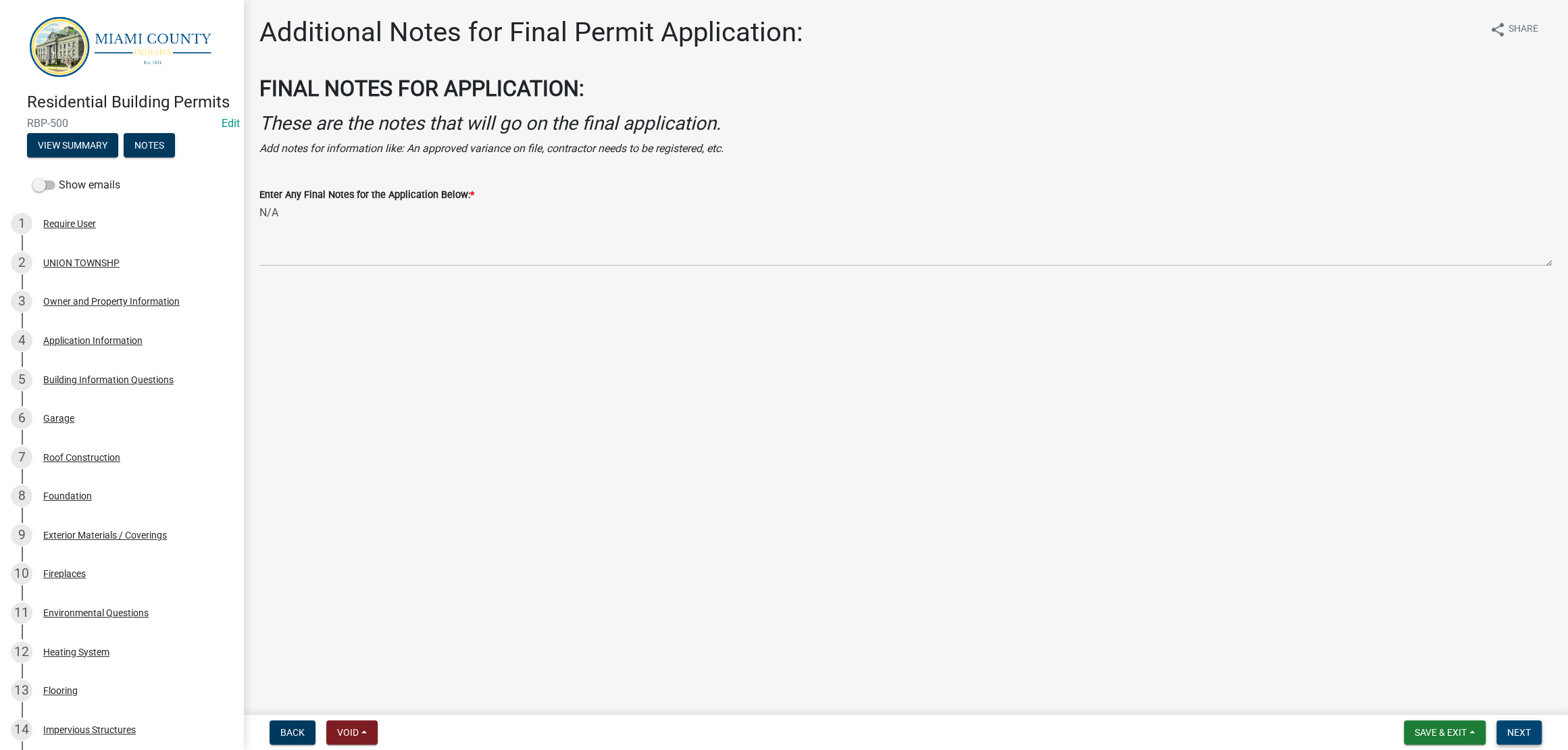
click at [1508, 733] on span "Next" at bounding box center [1520, 732] width 24 height 11
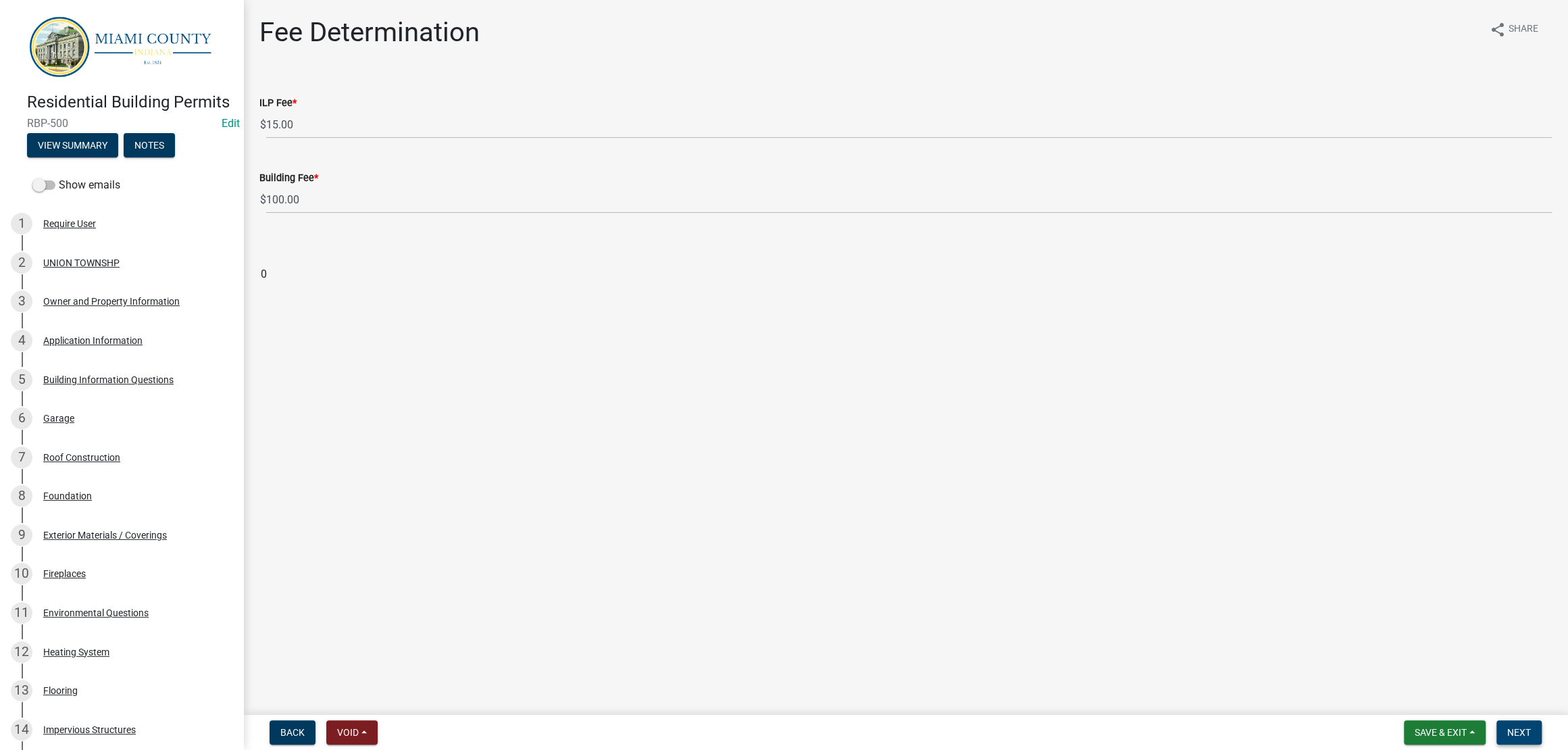
click at [1523, 726] on span "Next" at bounding box center [1520, 732] width 24 height 11
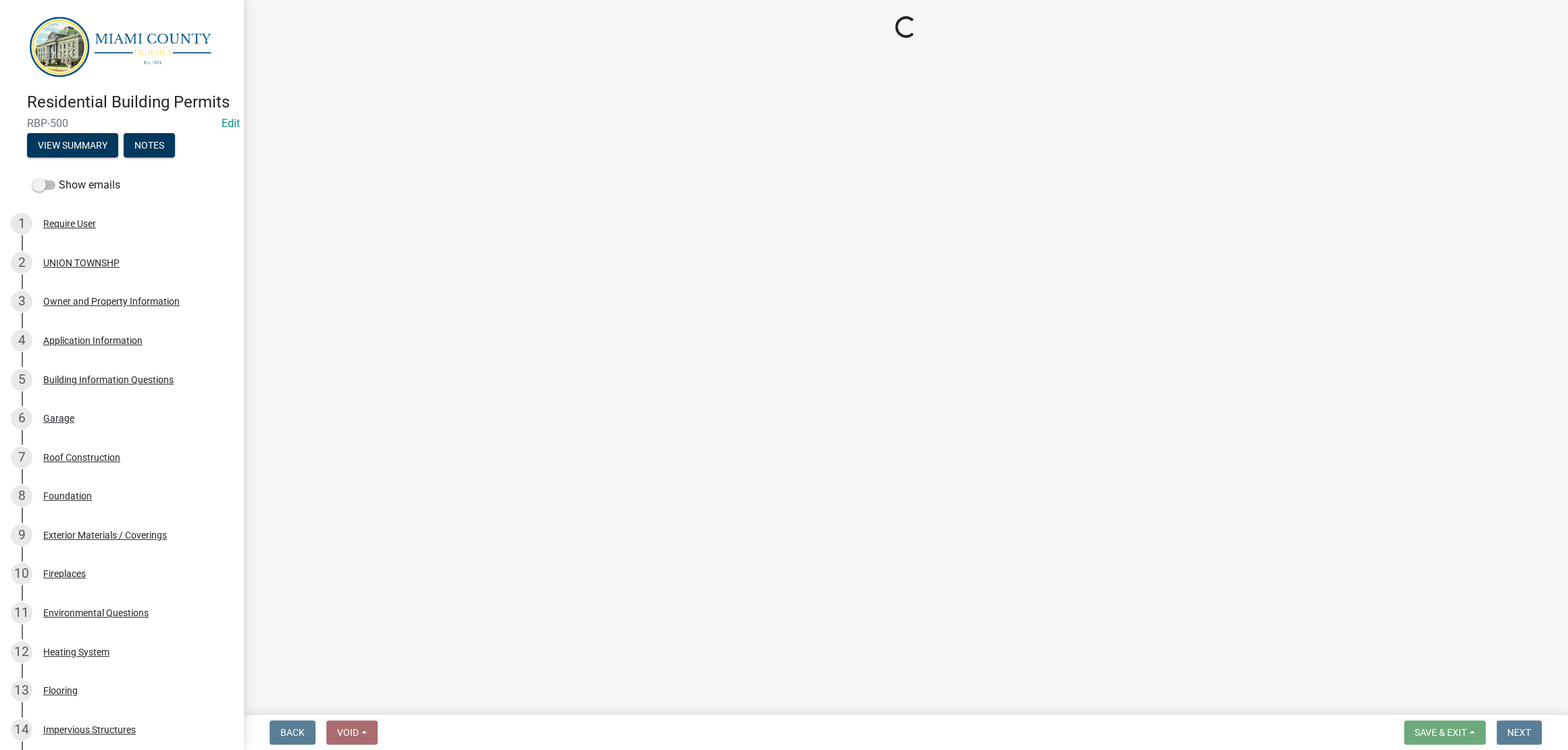
select select "3: 3"
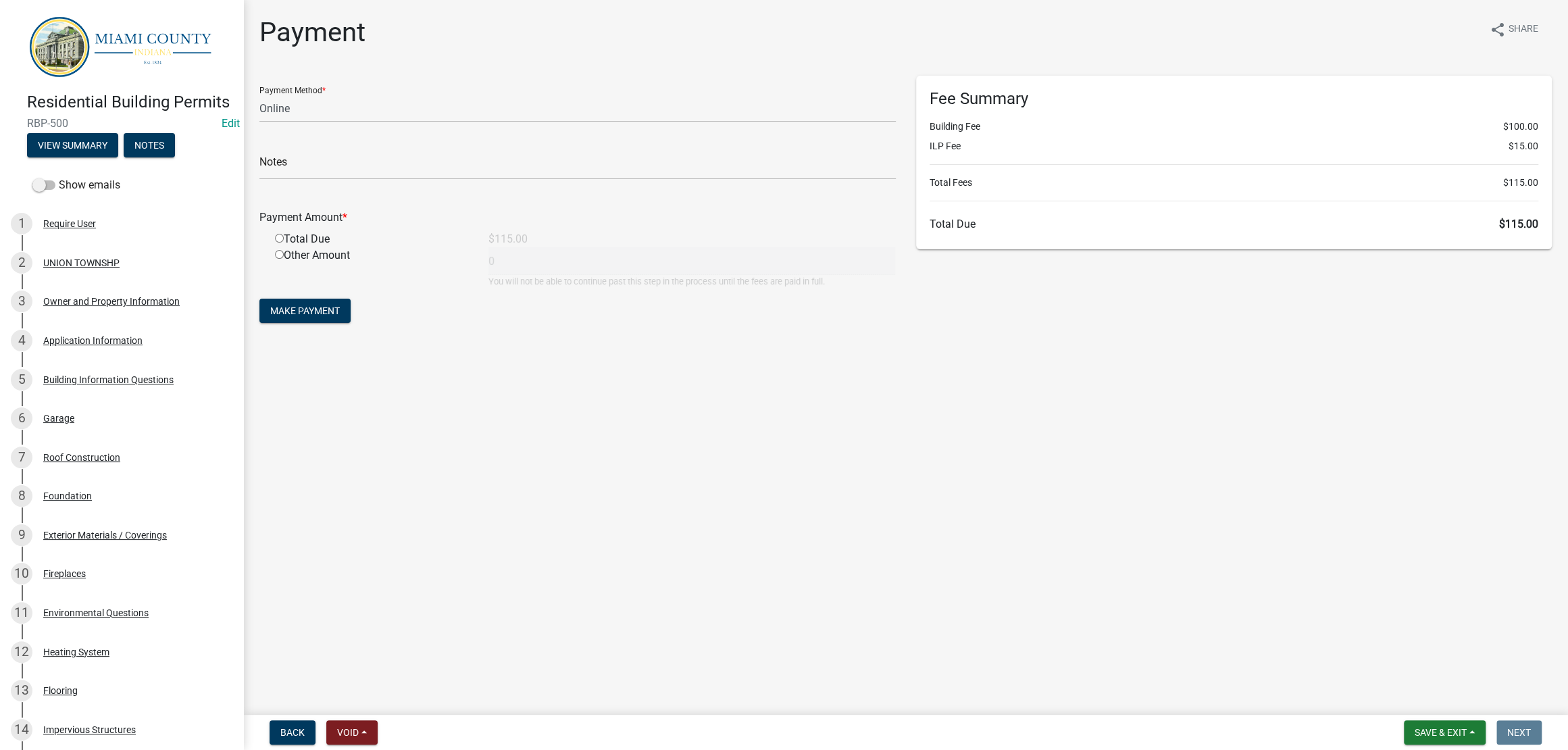
click at [1136, 499] on main "Payment share Share Payment Method * Credit Card POS Check Cash Online Notes Pa…" at bounding box center [905, 354] width 1325 height 709
click at [1430, 732] on span "Save & Exit" at bounding box center [1441, 732] width 52 height 11
click at [1436, 690] on button "Save & Exit" at bounding box center [1431, 691] width 108 height 33
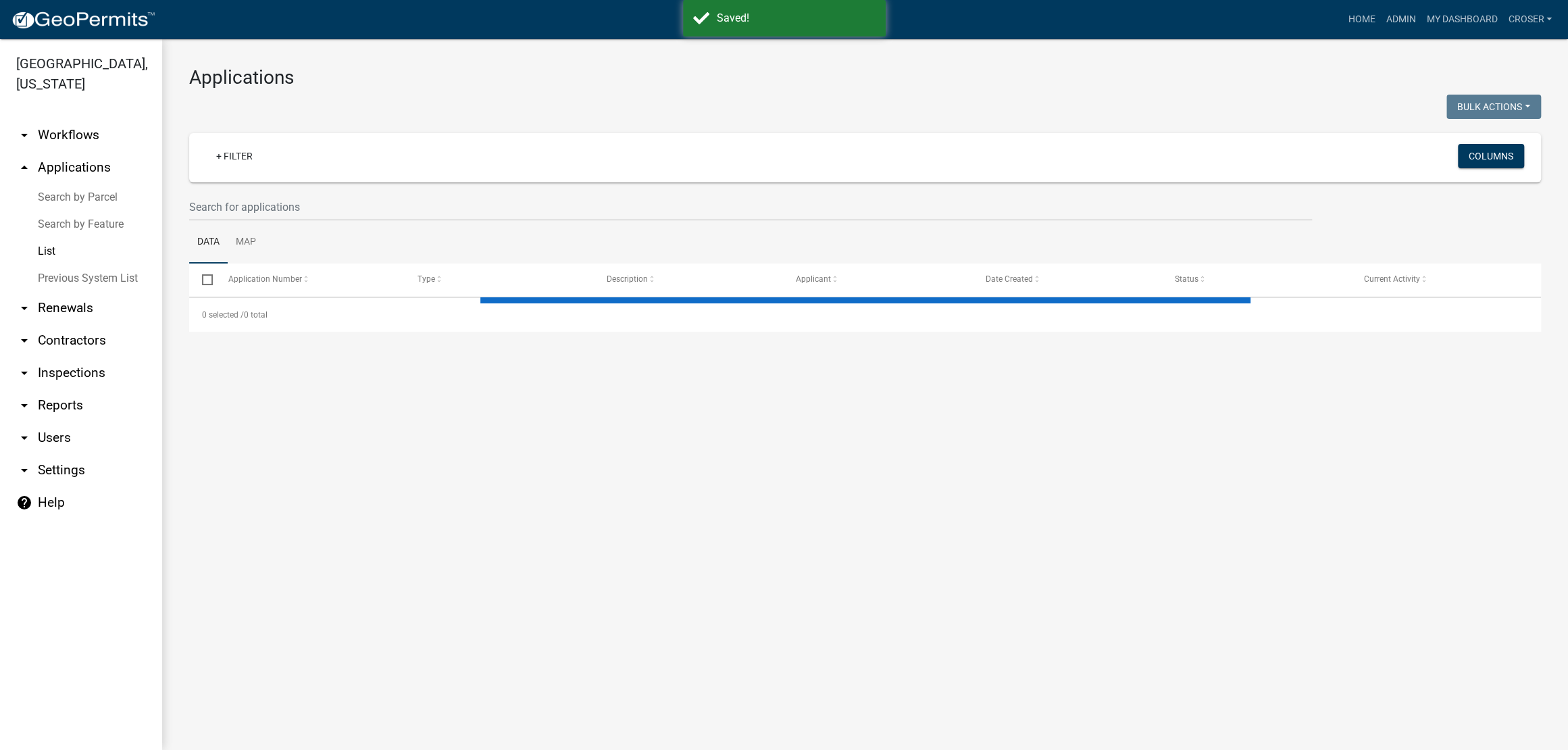
select select "3: 100"
